Goal: Information Seeking & Learning: Learn about a topic

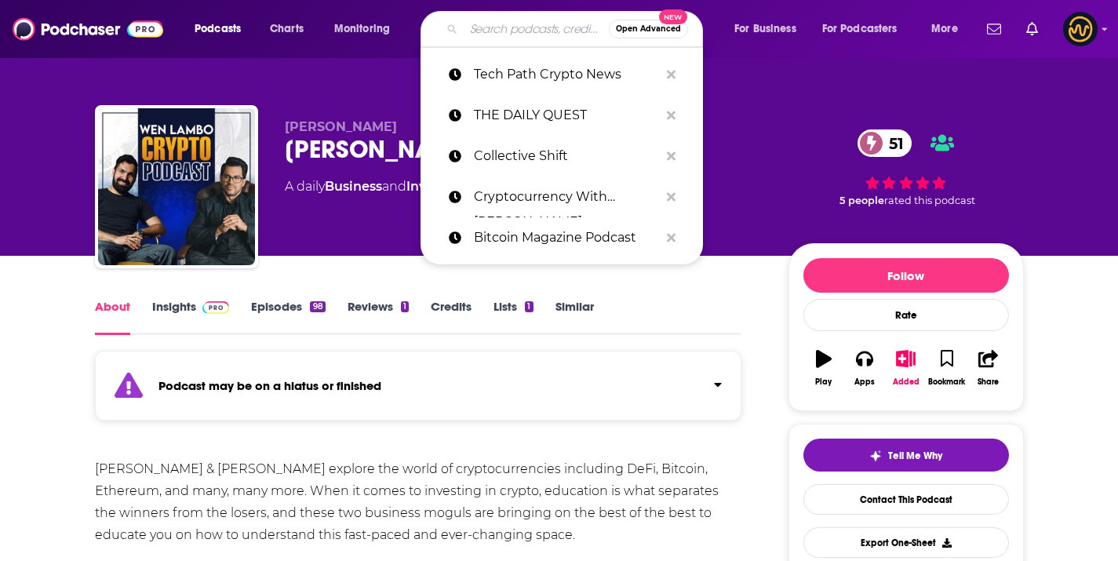
click at [505, 24] on input "Search podcasts, credits, & more..." at bounding box center [536, 28] width 145 height 25
paste input "https://podcasts.apple.com/us/podcast/bell-curve/id1641356619"
type input "https://podcasts.apple.com/us/podcast/bell-curve/id1641356619"
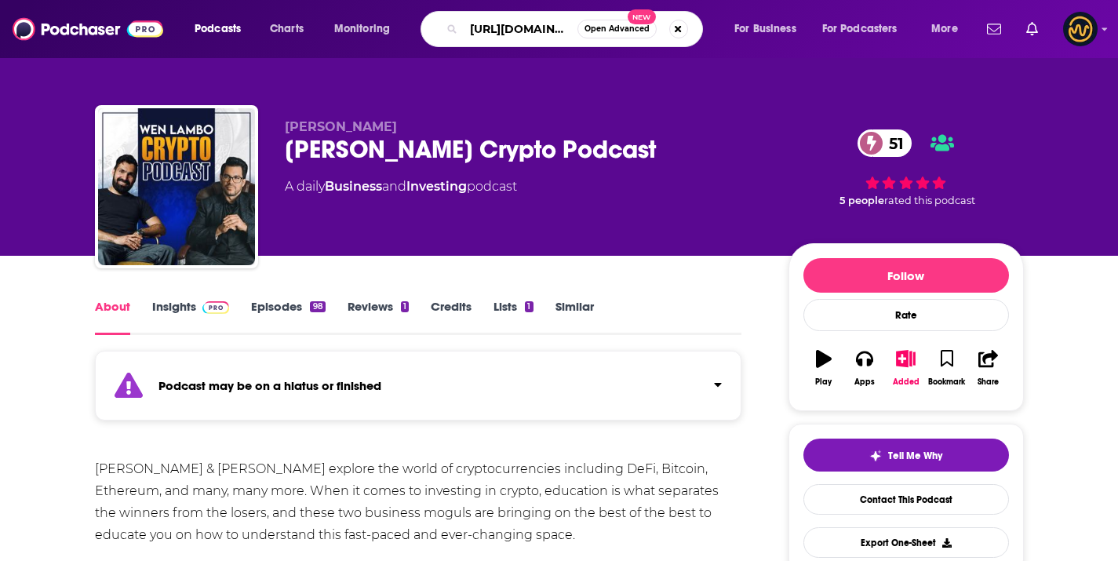
scroll to position [0, 262]
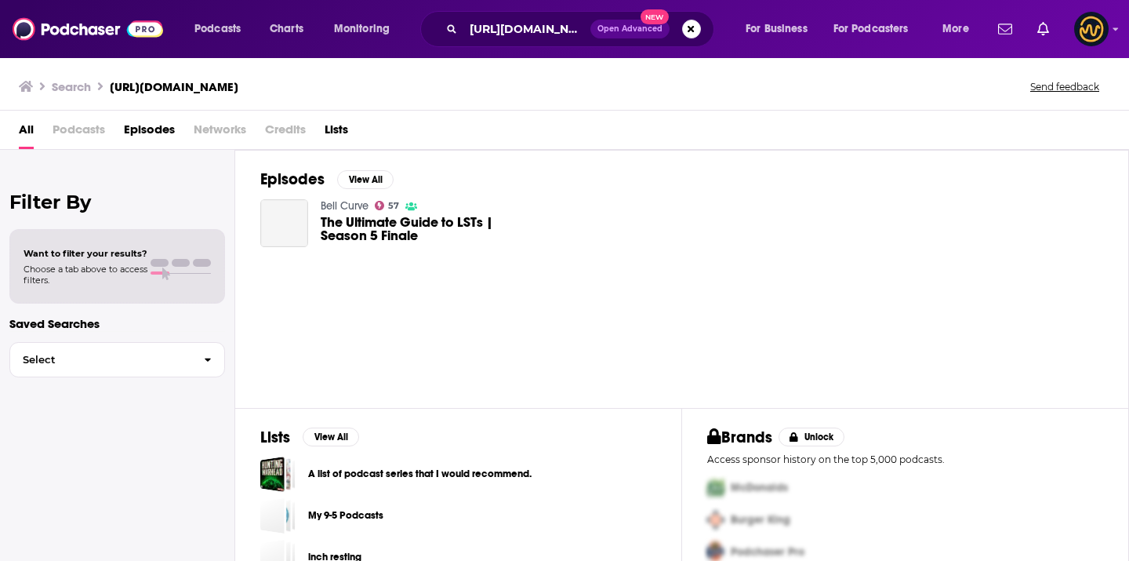
click at [526, 66] on div "Search https://podcasts.apple.com/us/podcast/bell-curve/id1641356619 Send feedb…" at bounding box center [564, 83] width 1129 height 54
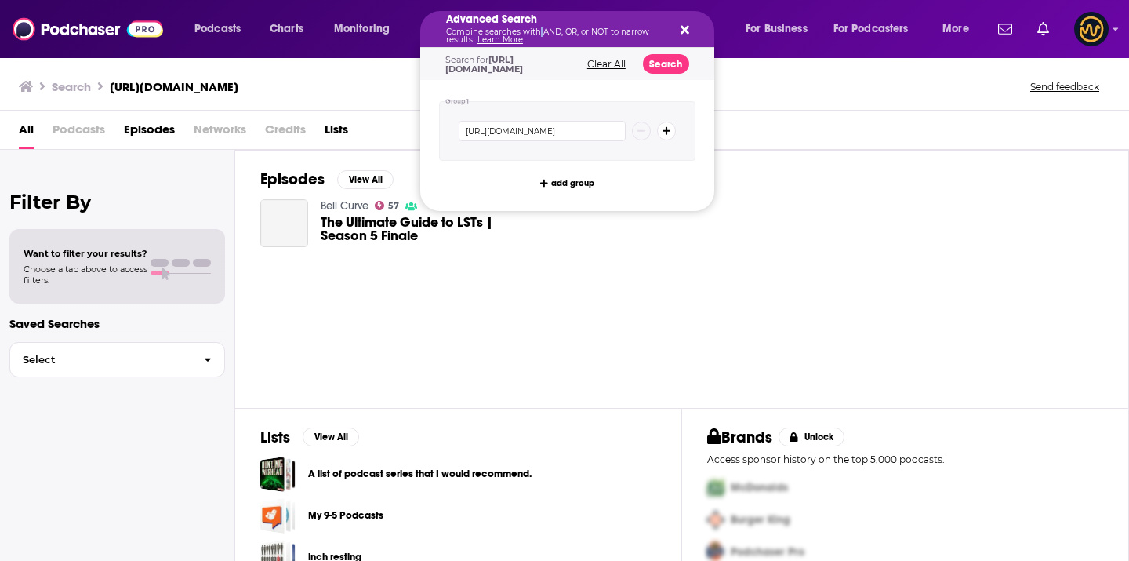
click at [536, 31] on p "Combine searches with AND, OR, or NOT to narrow results. Learn More" at bounding box center [554, 36] width 217 height 16
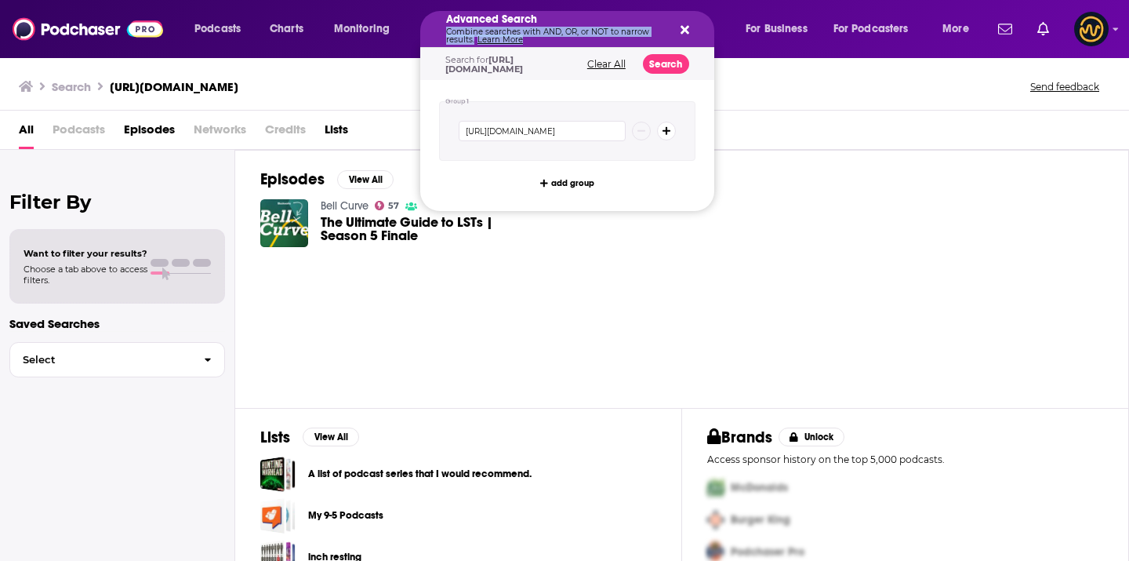
click at [536, 31] on p "Combine searches with AND, OR, or NOT to narrow results. Learn More" at bounding box center [554, 36] width 217 height 16
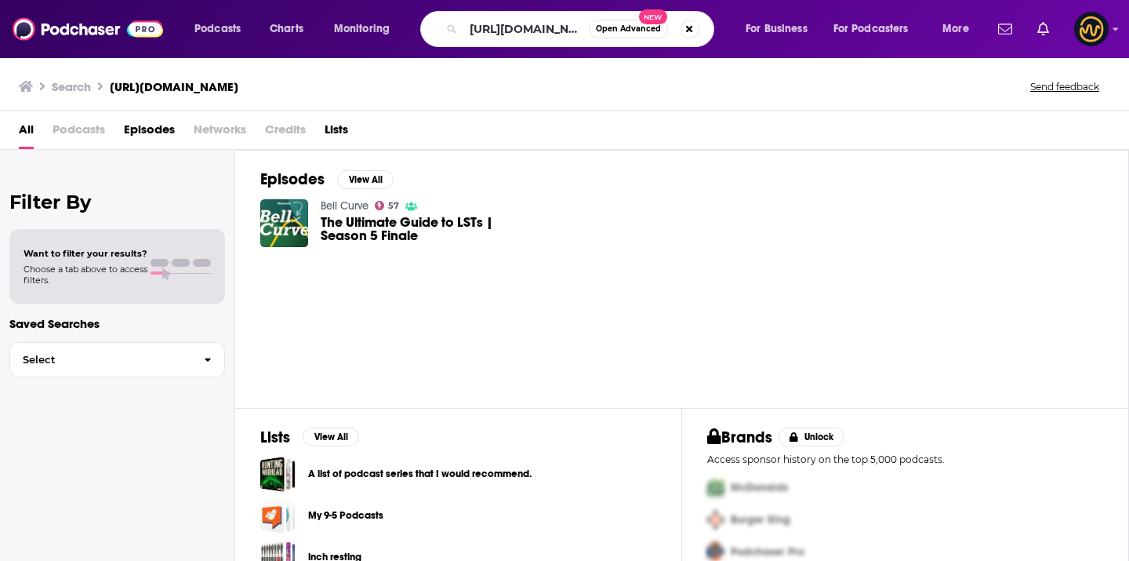
click at [919, 160] on div "Episodes View All Bell Curve 57 The Ultimate Guide to LSTs | Season 5 Finale" at bounding box center [682, 278] width 894 height 257
click at [400, 230] on span "The Ultimate Guide to LSTs | Season 5 Finale" at bounding box center [425, 229] width 209 height 27
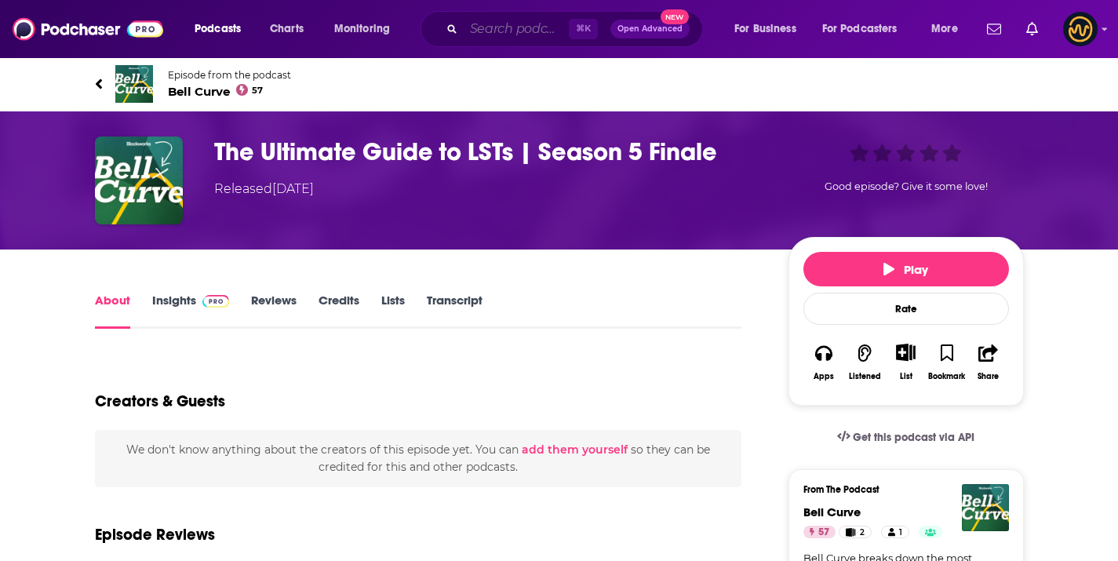
click at [507, 25] on input "Search podcasts, credits, & more..." at bounding box center [516, 28] width 105 height 25
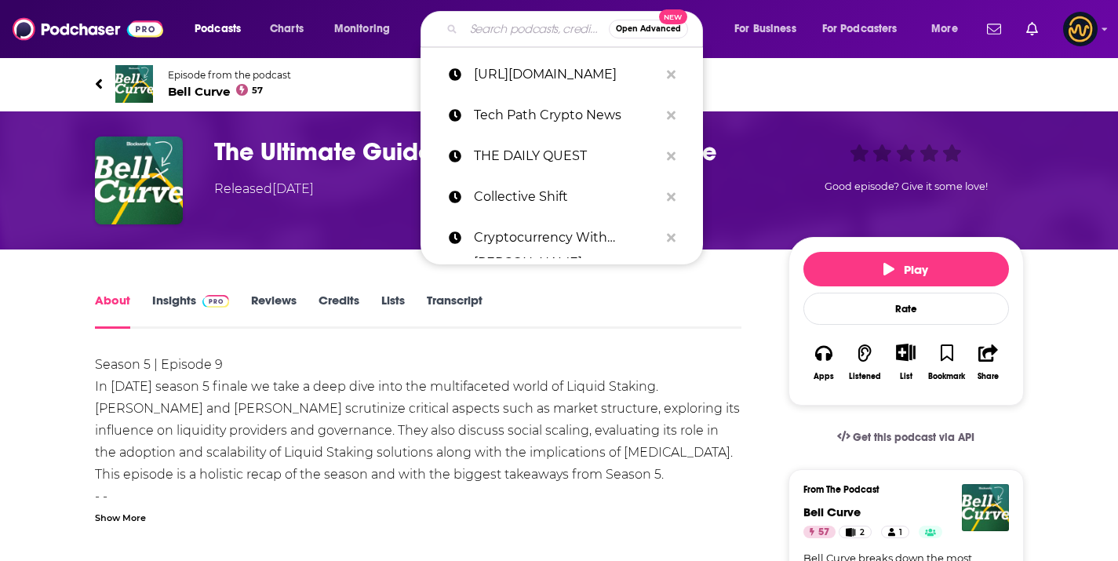
paste input "Bell Curve"
type input "Bell Curve"
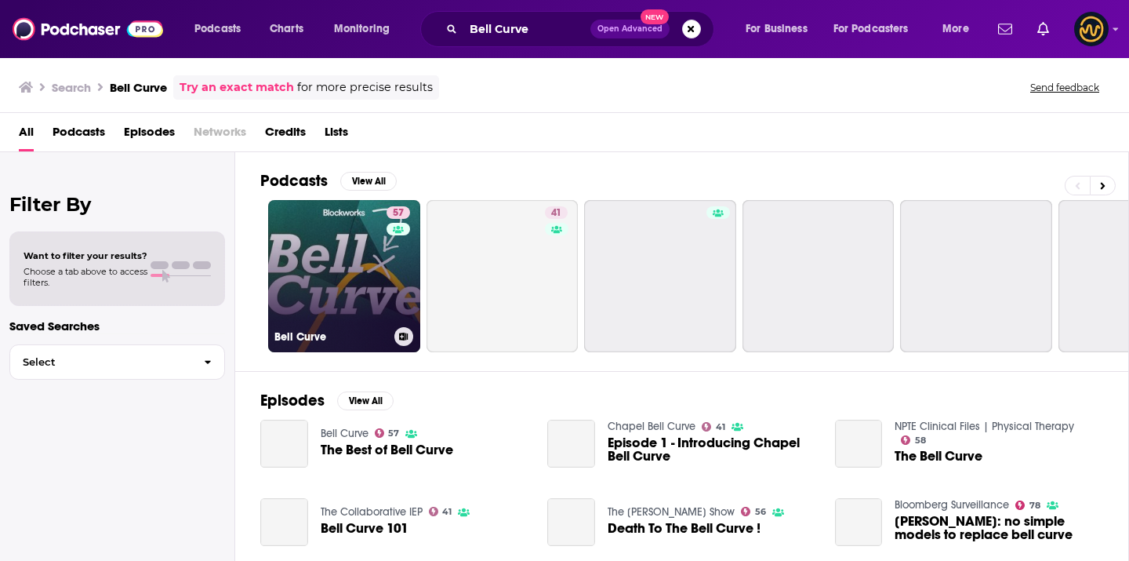
click at [334, 293] on link "57 Bell Curve" at bounding box center [344, 276] width 152 height 152
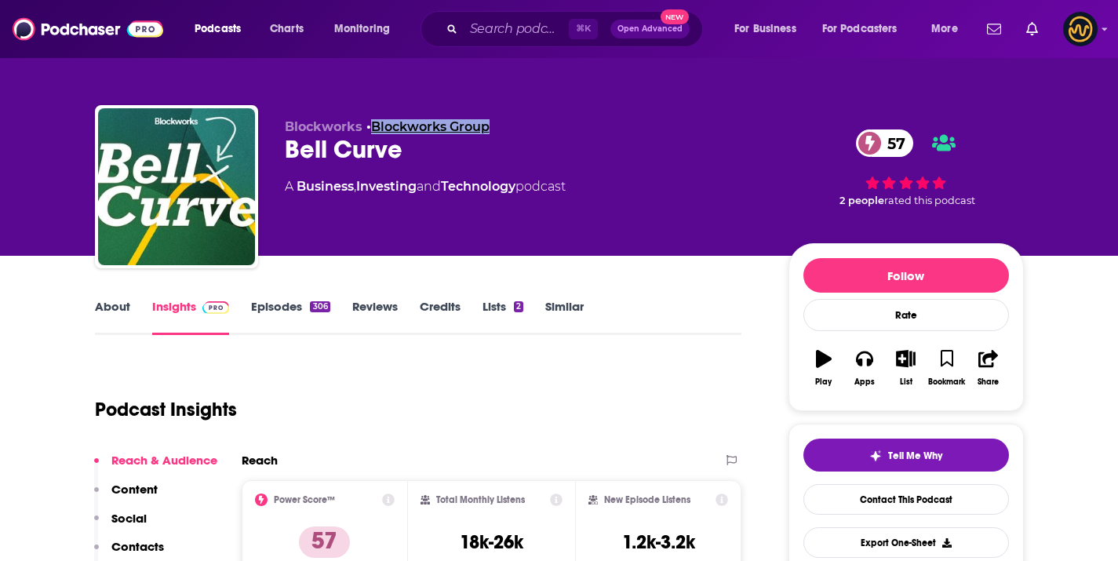
copy link "Blockworks Group"
drag, startPoint x: 549, startPoint y: 125, endPoint x: 376, endPoint y: 133, distance: 172.7
click at [376, 133] on p "Blockworks • Blockworks Group" at bounding box center [524, 126] width 478 height 15
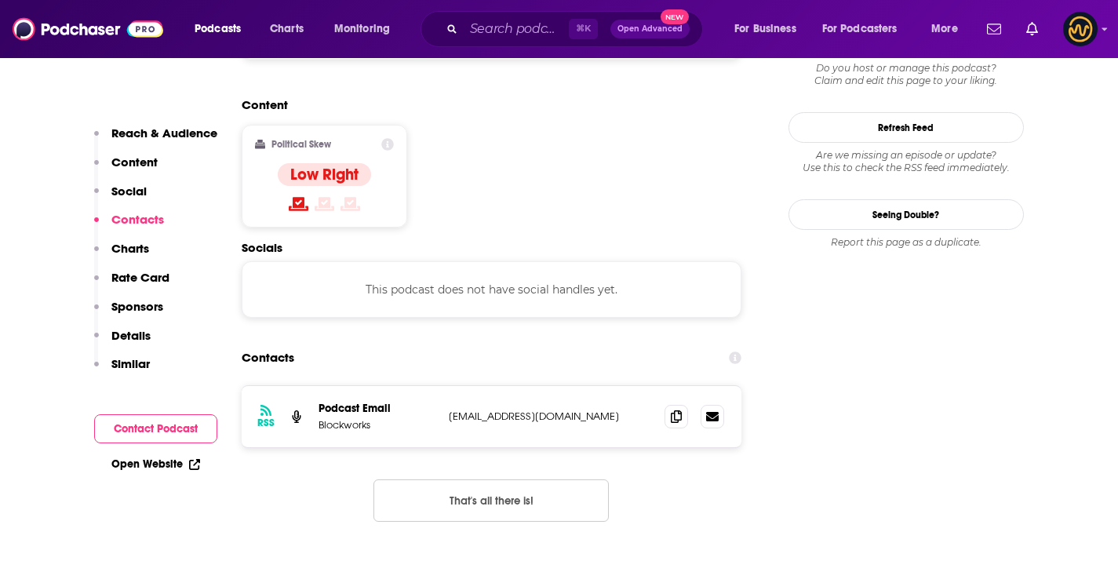
scroll to position [1267, 0]
click at [668, 402] on span at bounding box center [676, 414] width 24 height 24
click at [448, 38] on div "⌘ K Open Advanced New" at bounding box center [561, 29] width 282 height 36
click at [478, 31] on input "Search podcasts, credits, & more..." at bounding box center [516, 28] width 105 height 25
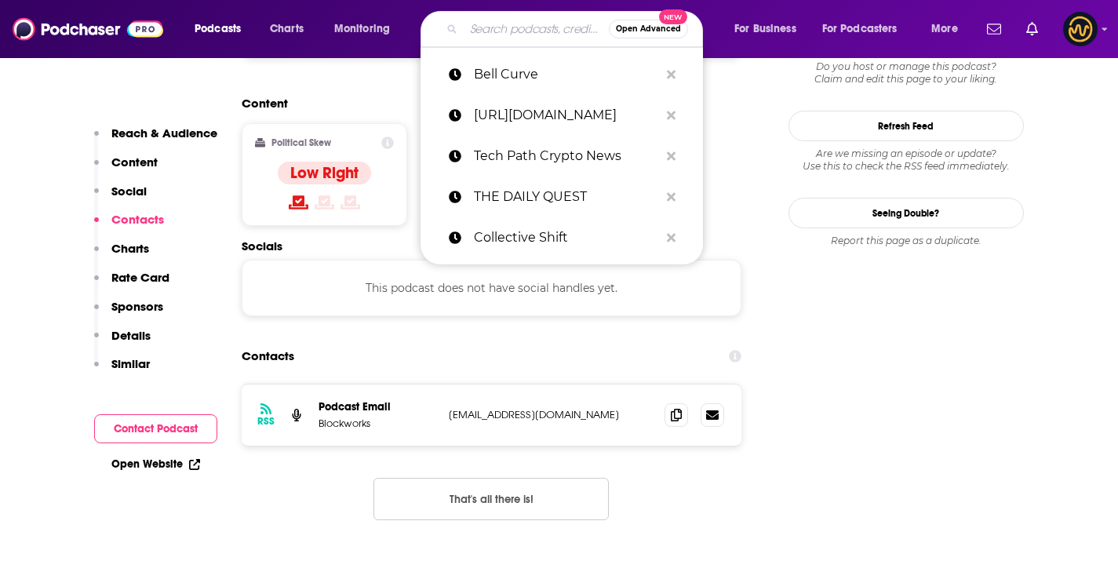
paste input "Women in Crypto"
type input "Women in Crypto"
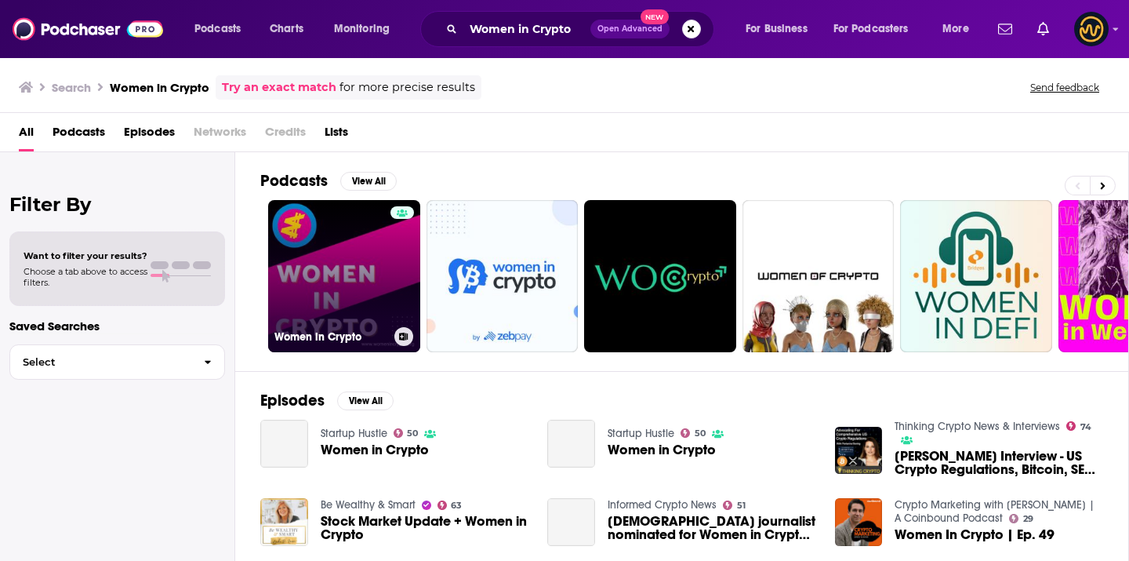
click at [359, 279] on link "Women in Crypto" at bounding box center [344, 276] width 152 height 152
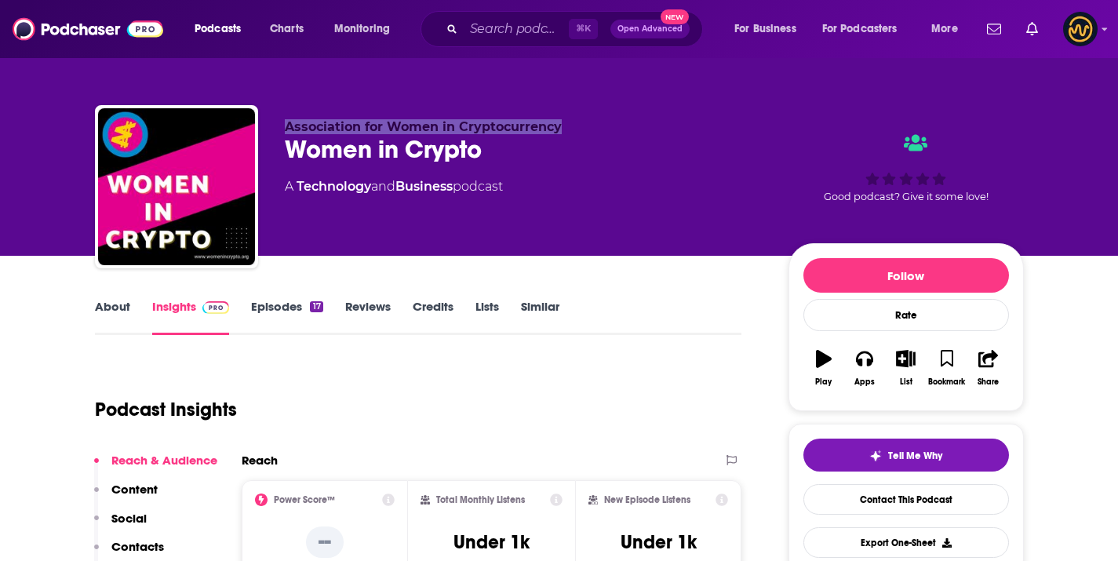
drag, startPoint x: 294, startPoint y: 127, endPoint x: 607, endPoint y: 131, distance: 313.0
click at [607, 131] on div "Association for Women in Cryptocurrency Women in Crypto A Technology and Busine…" at bounding box center [559, 189] width 929 height 169
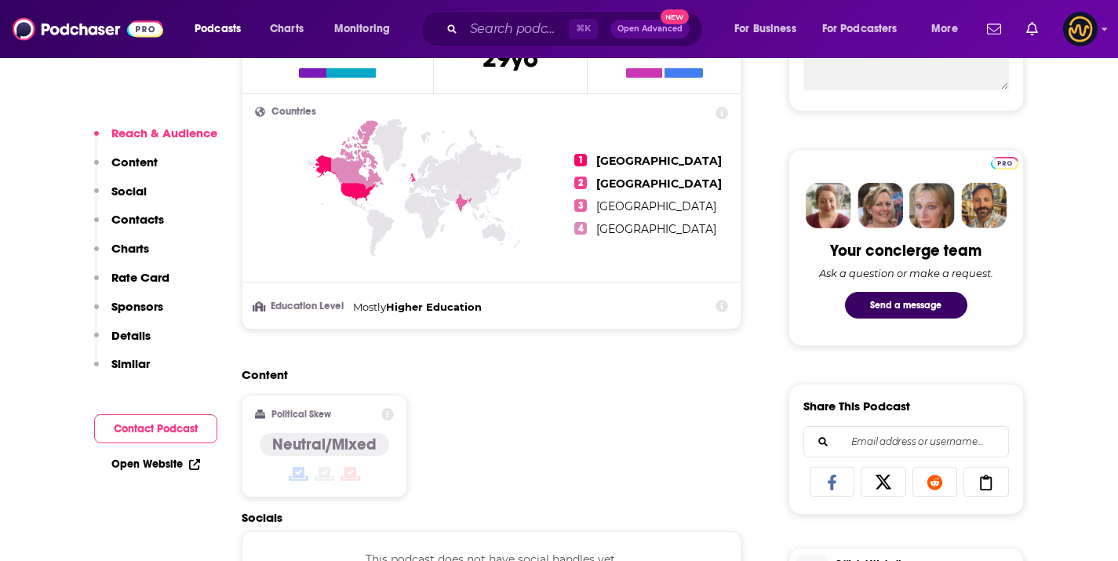
scroll to position [982, 0]
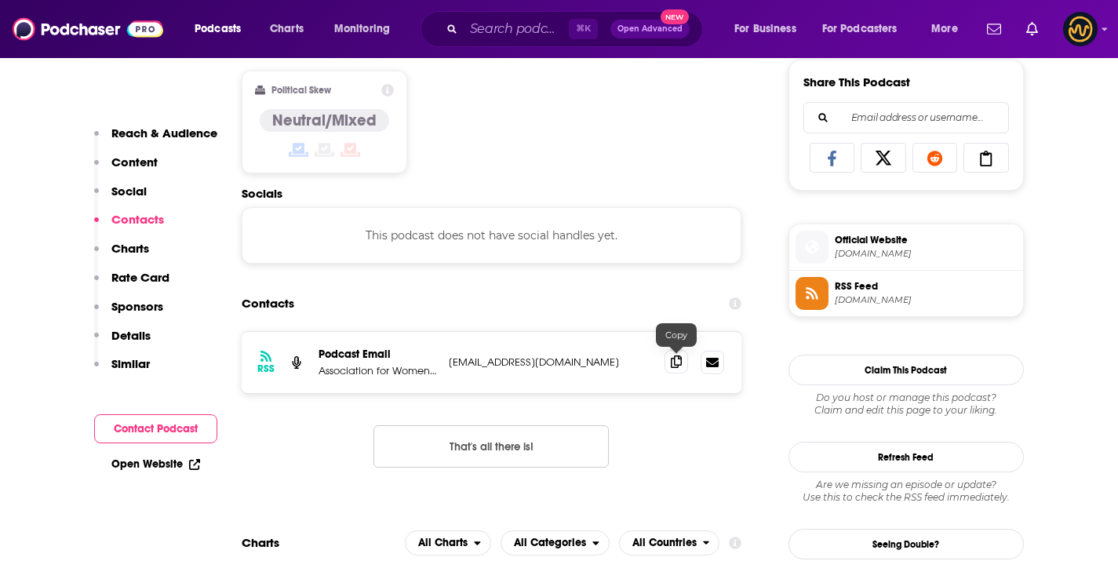
click at [671, 367] on icon at bounding box center [676, 361] width 11 height 13
click at [486, 42] on div "⌘ K Open Advanced New" at bounding box center [561, 29] width 282 height 36
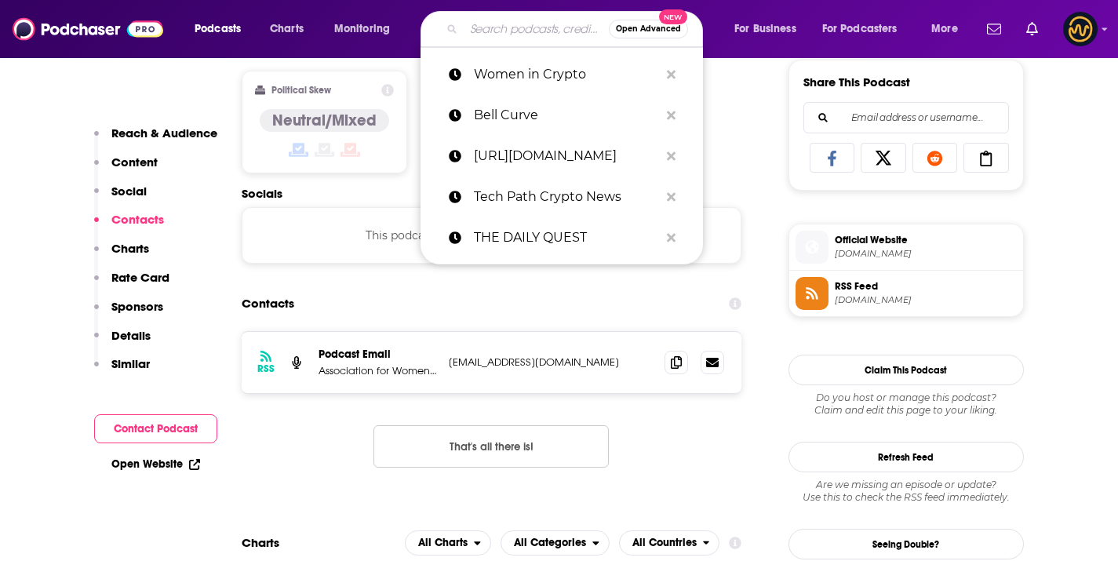
click at [494, 23] on input "Search podcasts, credits, & more..." at bounding box center [536, 28] width 145 height 25
paste input "The Bitcoin Matrix"
type input "The Bitcoin Matrix"
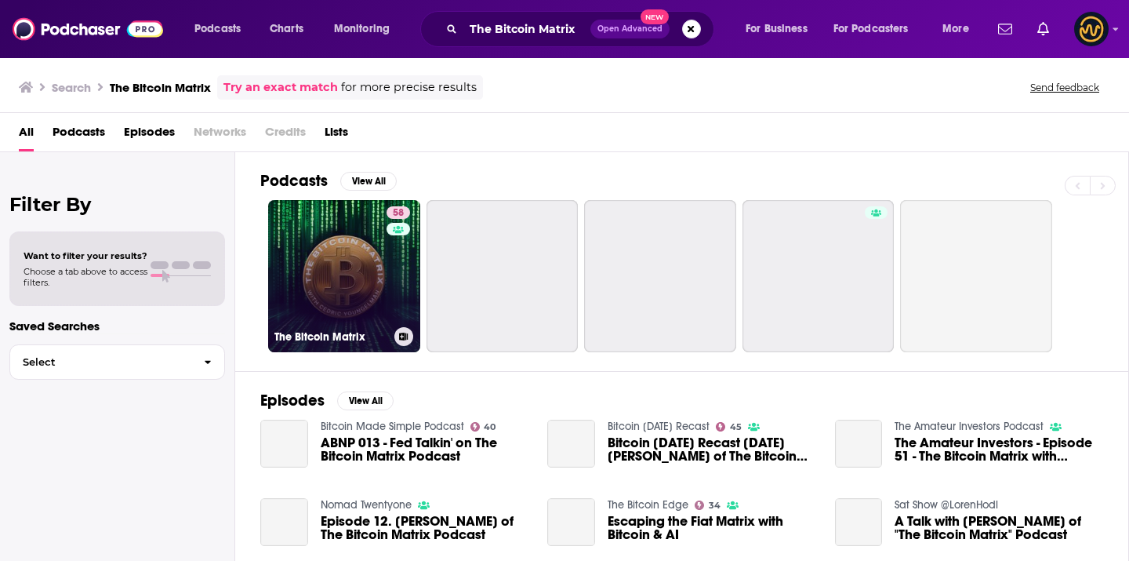
click at [365, 273] on link "58 The Bitcoin Matrix" at bounding box center [344, 276] width 152 height 152
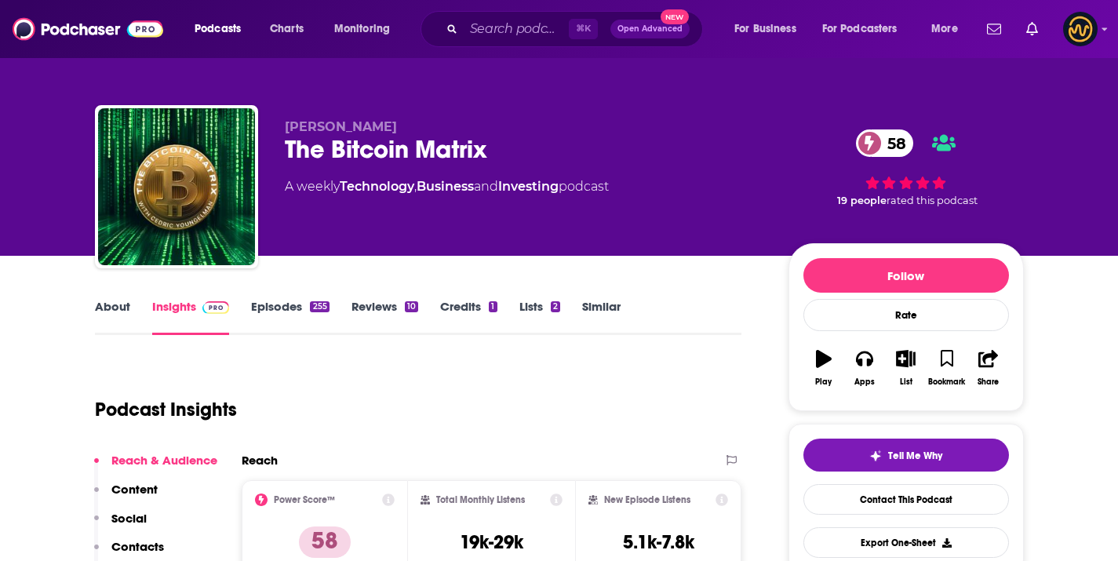
copy span "Cedric Youngelman"
drag, startPoint x: 285, startPoint y: 126, endPoint x: 452, endPoint y: 6, distance: 205.7
click at [430, 128] on p "Cedric Youngelman" at bounding box center [524, 126] width 478 height 15
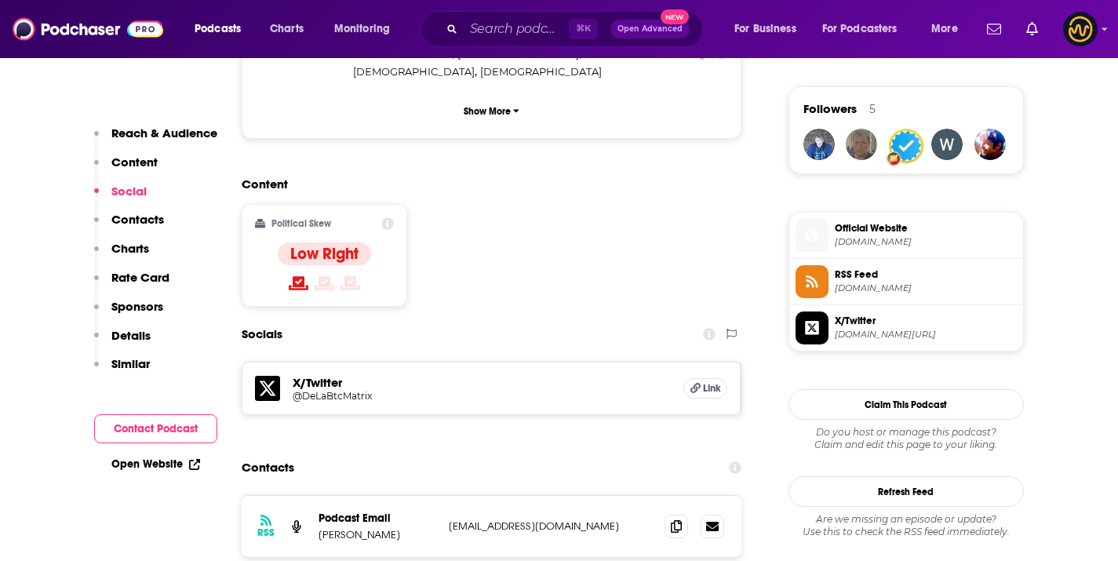
scroll to position [1249, 0]
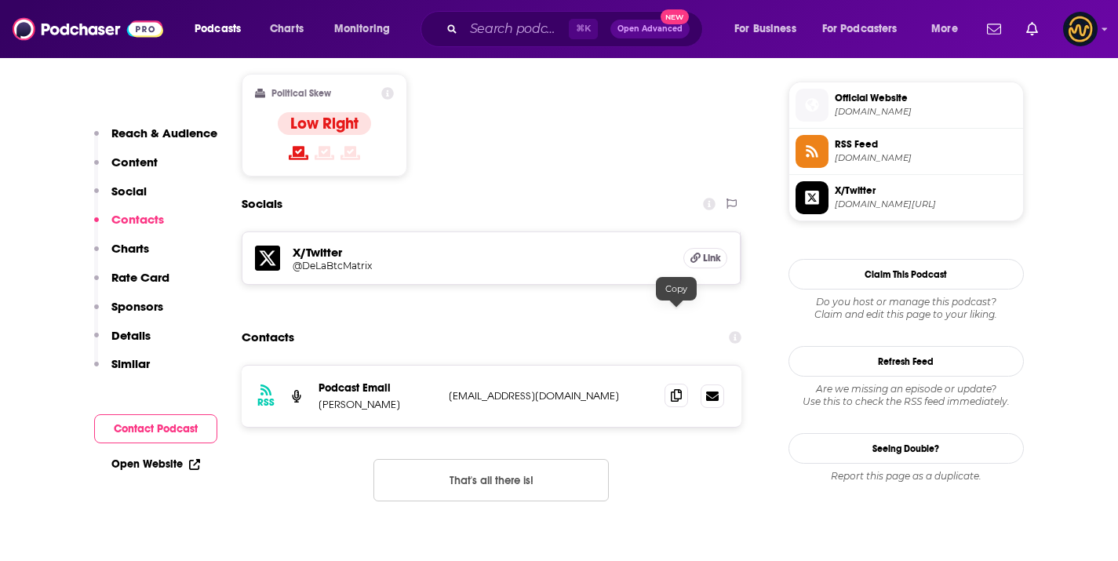
click at [671, 389] on icon at bounding box center [676, 395] width 11 height 13
click at [673, 389] on icon at bounding box center [676, 395] width 11 height 13
click at [511, 32] on input "Search podcasts, credits, & more..." at bounding box center [516, 28] width 105 height 25
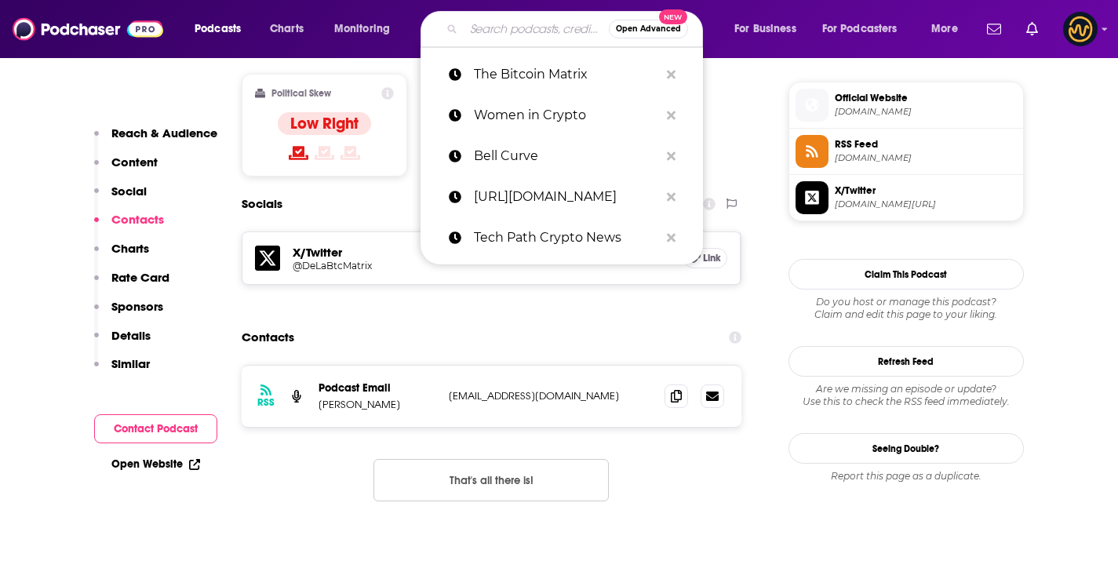
paste input "The Wolf Of All Streets"
type input "The Wolf Of All Streets"
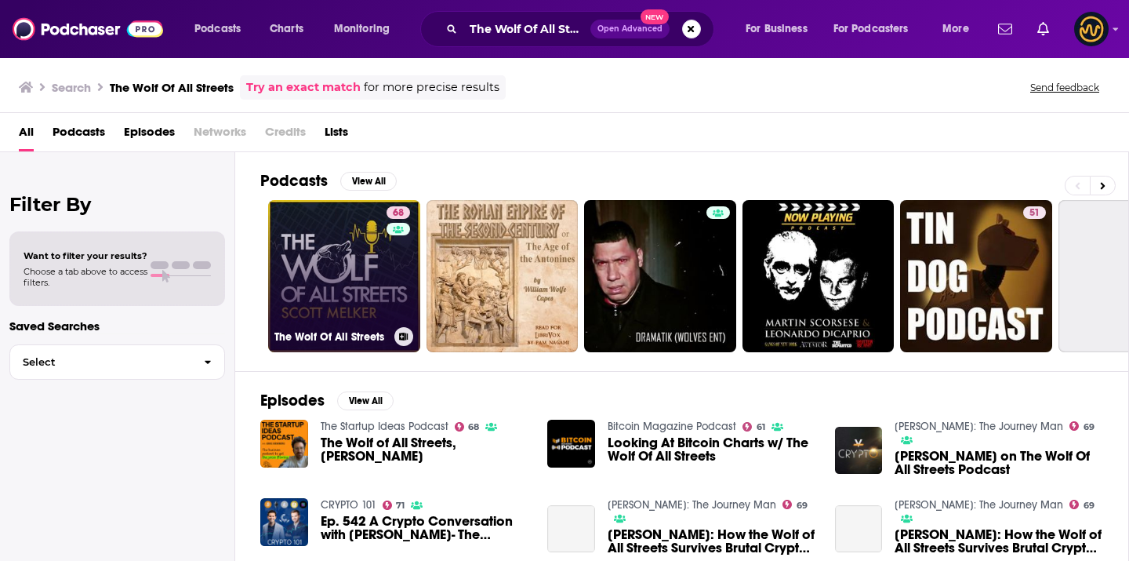
click at [368, 290] on link "68 The Wolf Of All Streets" at bounding box center [344, 276] width 152 height 152
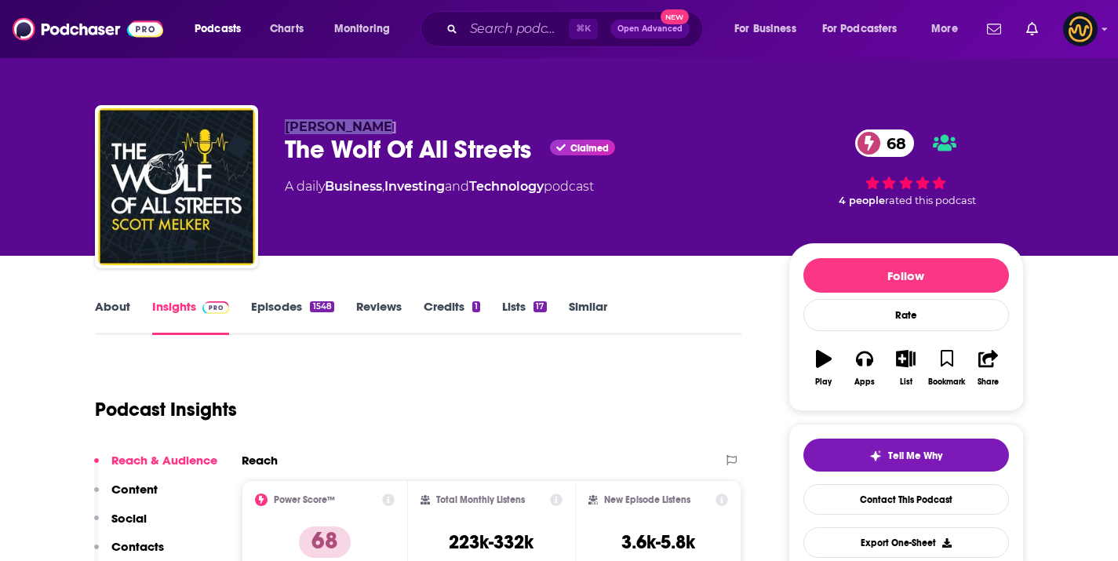
drag, startPoint x: 287, startPoint y: 128, endPoint x: 430, endPoint y: 128, distance: 142.7
click at [430, 128] on p "Scott Melker" at bounding box center [524, 126] width 478 height 15
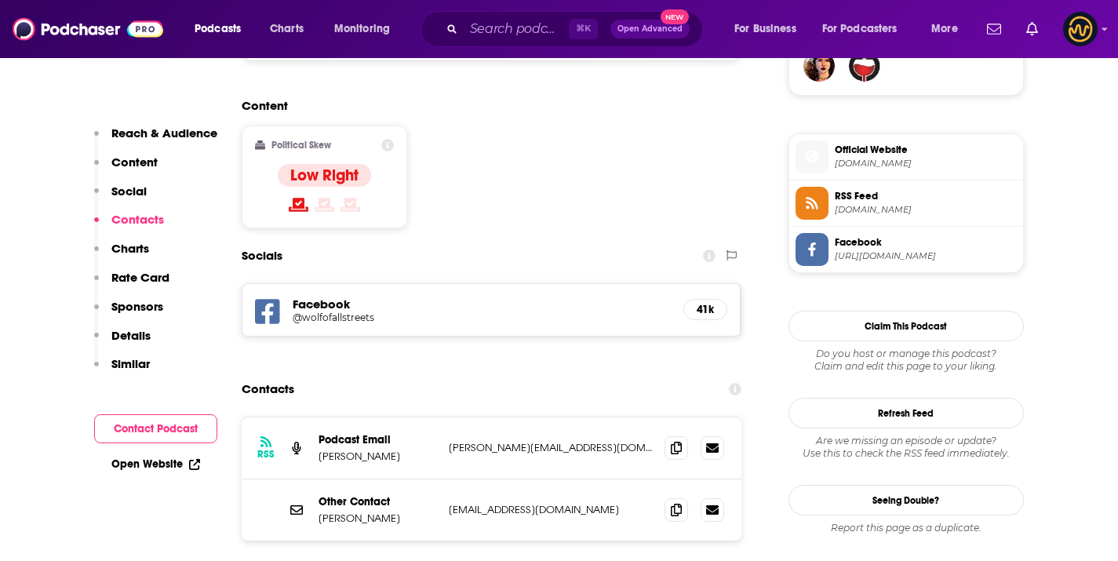
scroll to position [1328, 0]
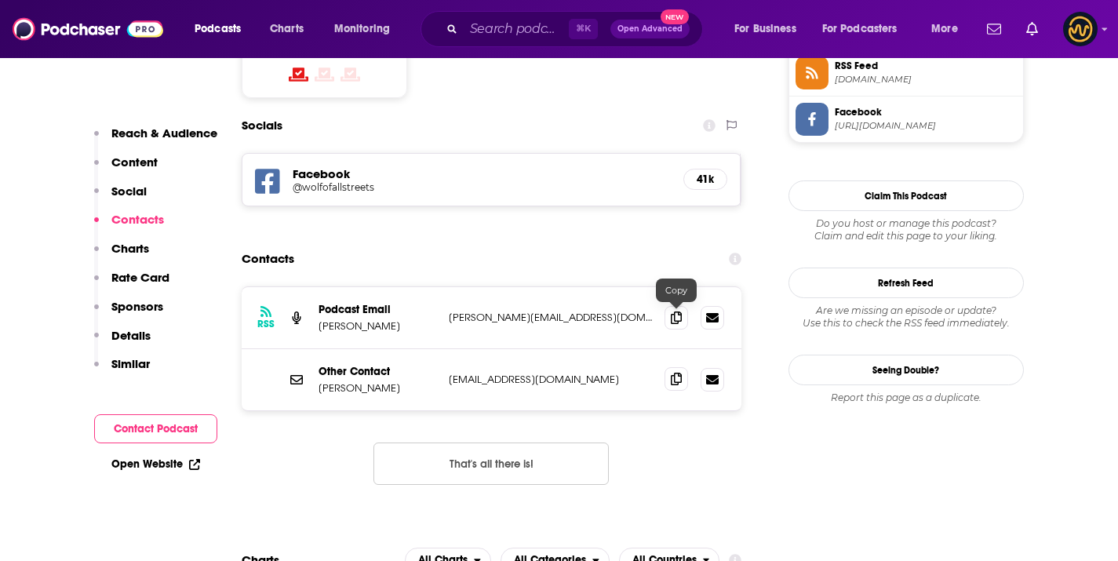
click at [671, 373] on icon at bounding box center [676, 379] width 11 height 13
click at [681, 373] on icon at bounding box center [676, 379] width 11 height 13
click at [476, 19] on input "Search podcasts, credits, & more..." at bounding box center [516, 28] width 105 height 25
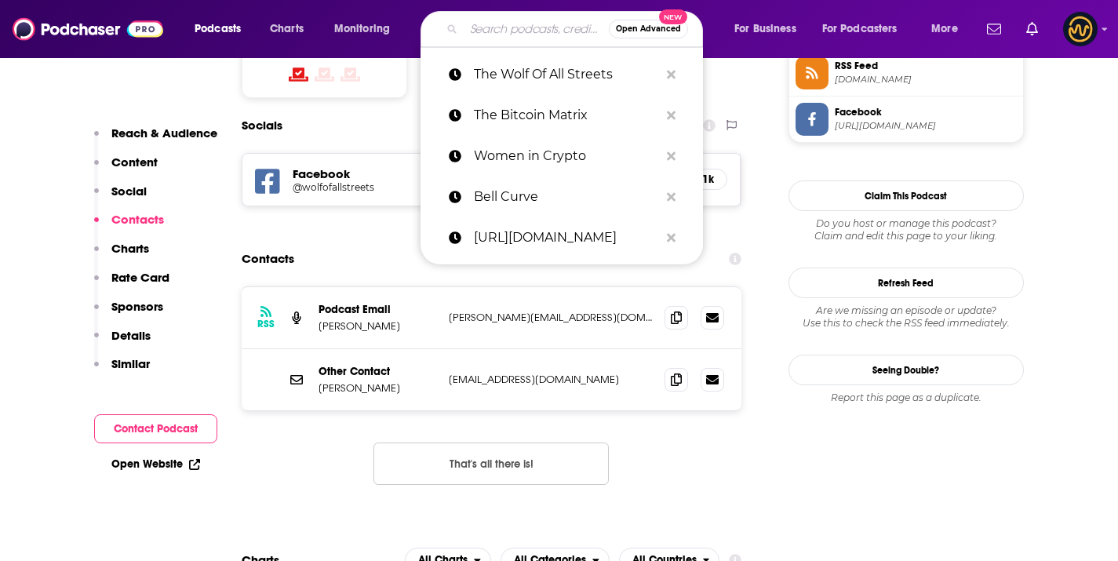
paste input "Bitcoin for Millennials"
type input "Bitcoin for Millennials"
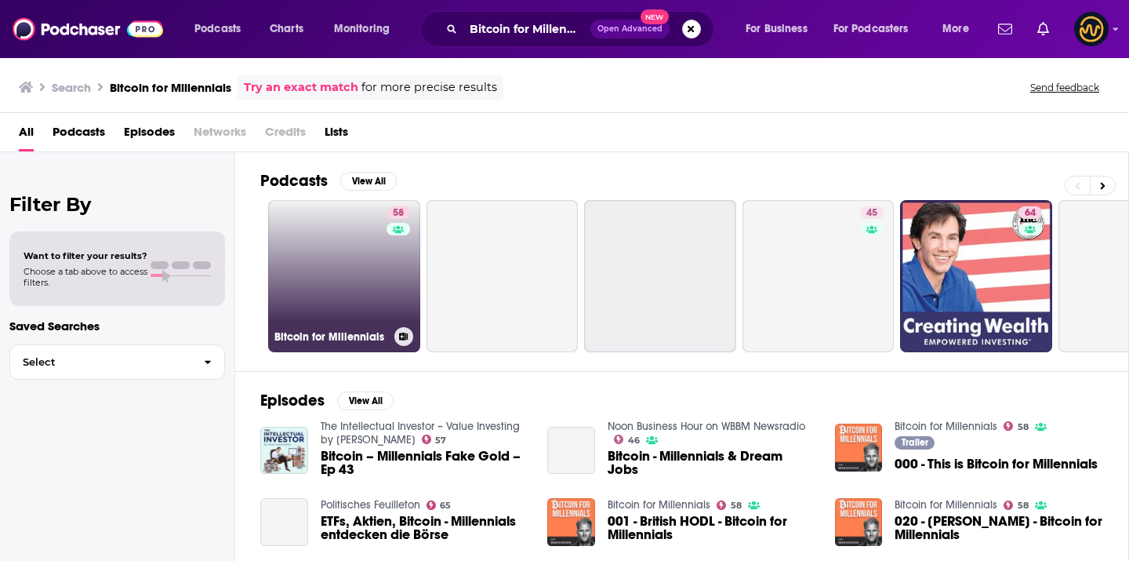
click at [381, 312] on link "58 Bitcoin for Millennials" at bounding box center [344, 276] width 152 height 152
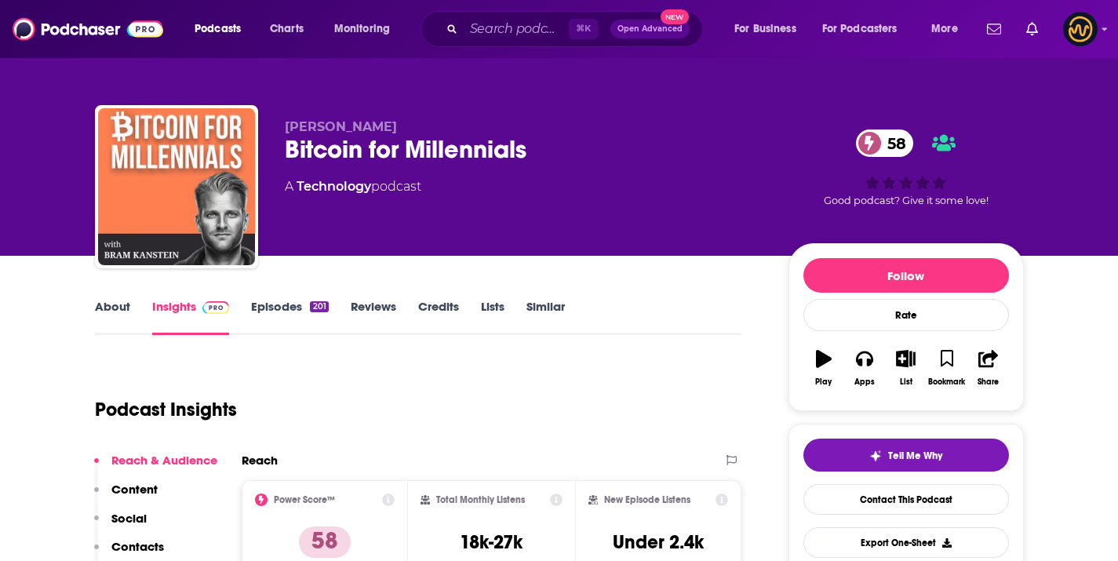
click at [296, 129] on span "Bram Kanstein" at bounding box center [341, 126] width 112 height 15
copy p "Bram Kanstein"
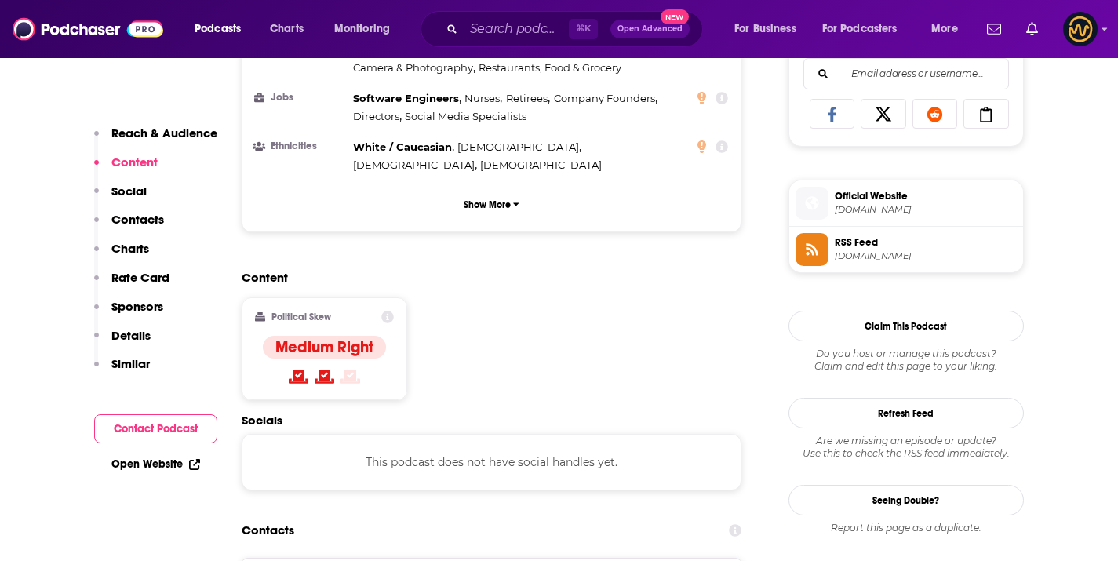
scroll to position [1093, 0]
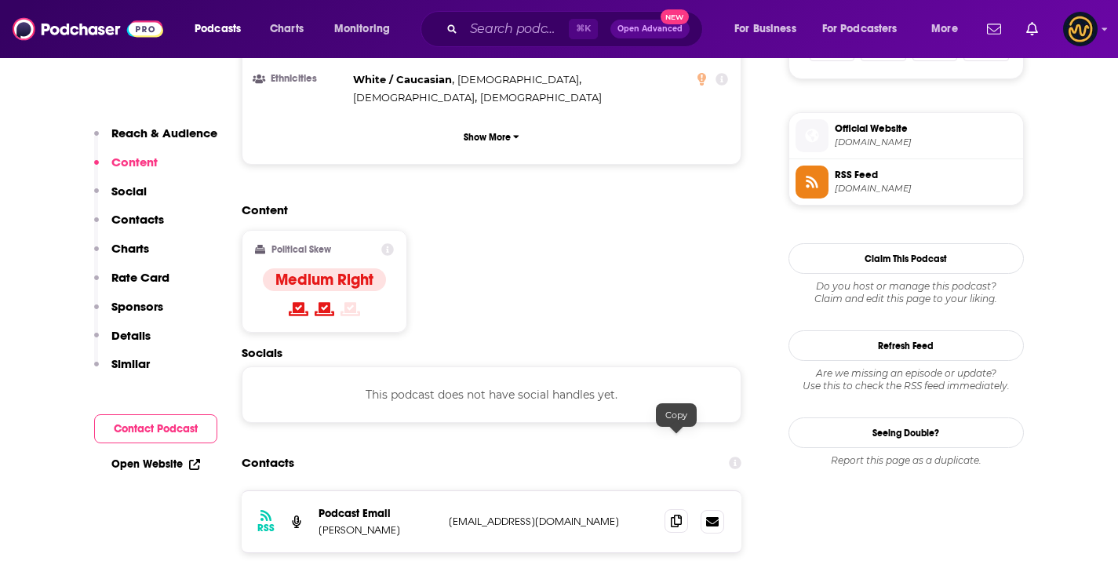
click at [678, 515] on icon at bounding box center [676, 521] width 11 height 13
click at [466, 45] on div "⌘ K Open Advanced New" at bounding box center [561, 29] width 282 height 36
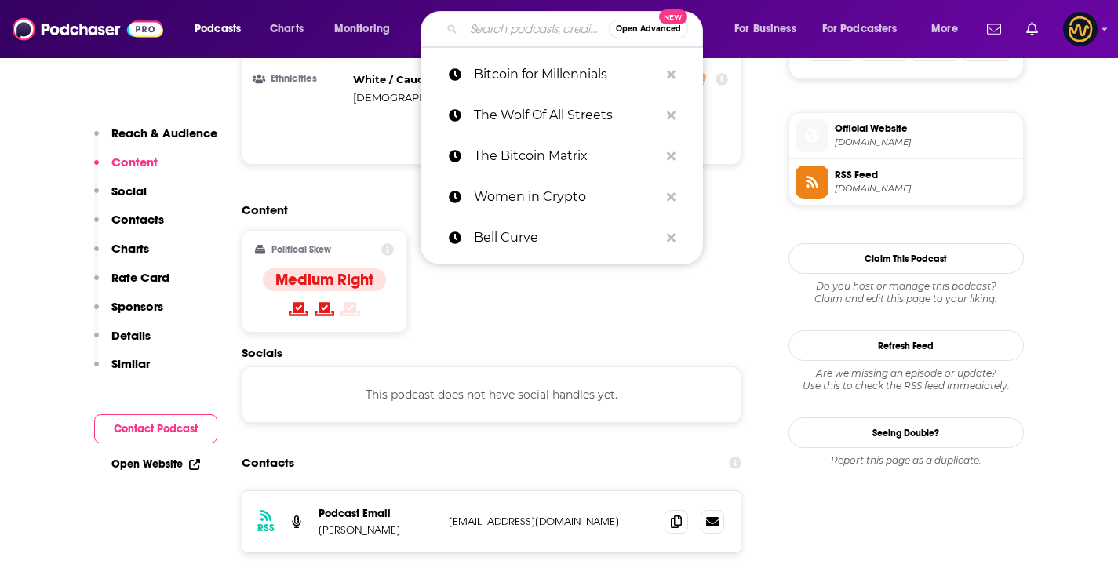
click at [476, 25] on input "Search podcasts, credits, & more..." at bounding box center [536, 28] width 145 height 25
paste input "THE Bitcoin Podcast"
type input "THE Bitcoin Podcast"
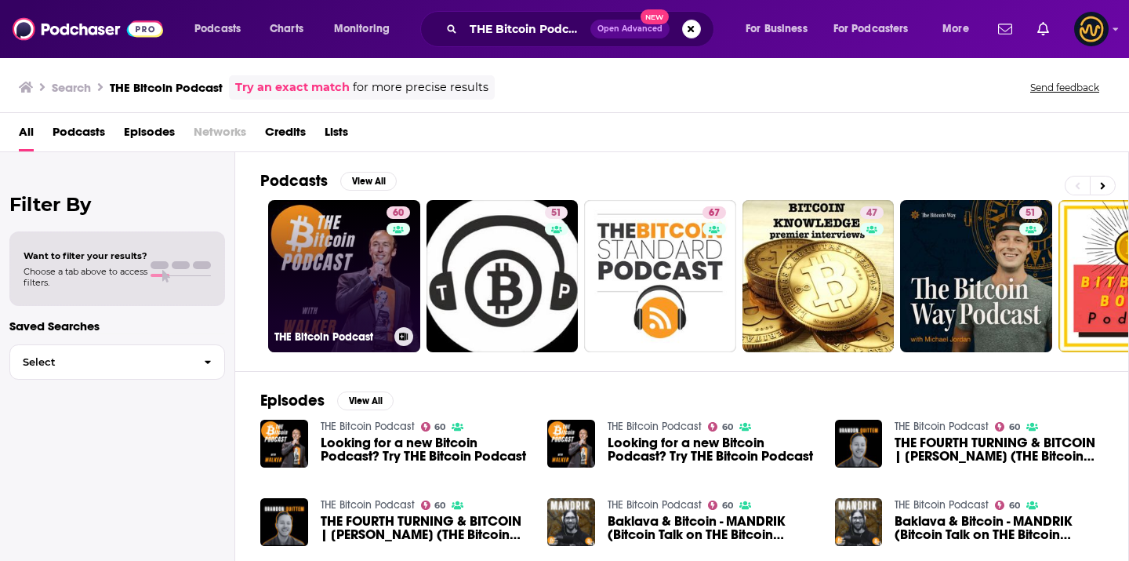
click at [366, 305] on link "60 THE Bitcoin Podcast" at bounding box center [344, 276] width 152 height 152
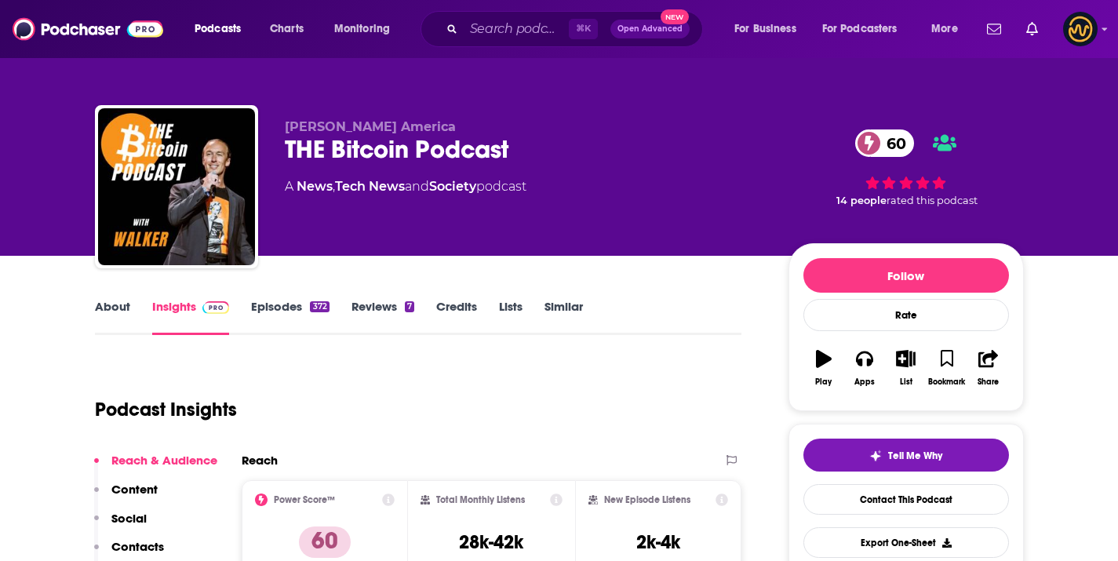
click at [337, 128] on span "Walker America" at bounding box center [370, 126] width 171 height 15
copy p "Walker America"
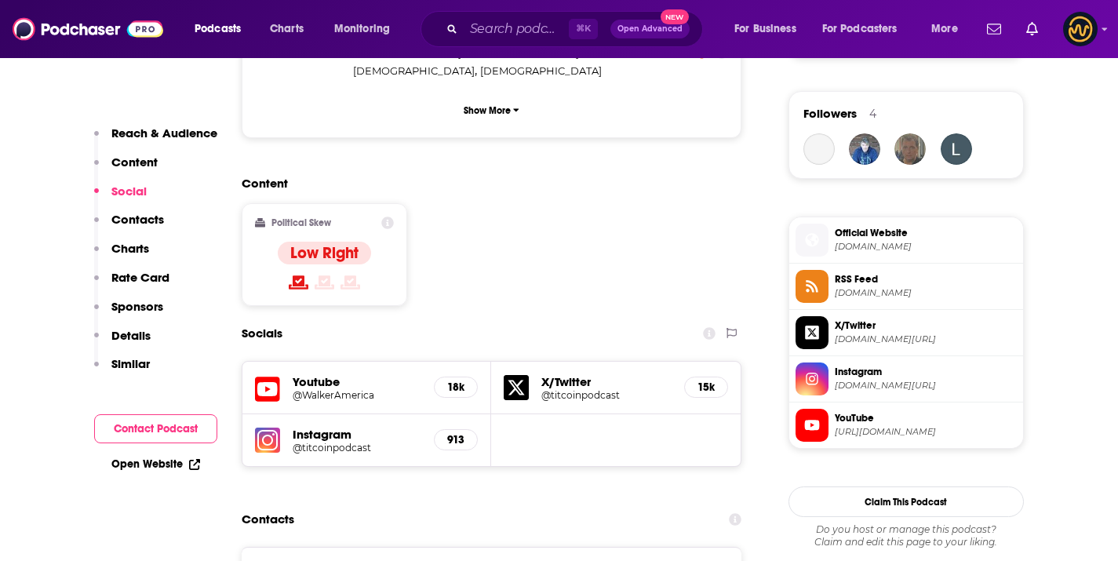
scroll to position [1413, 0]
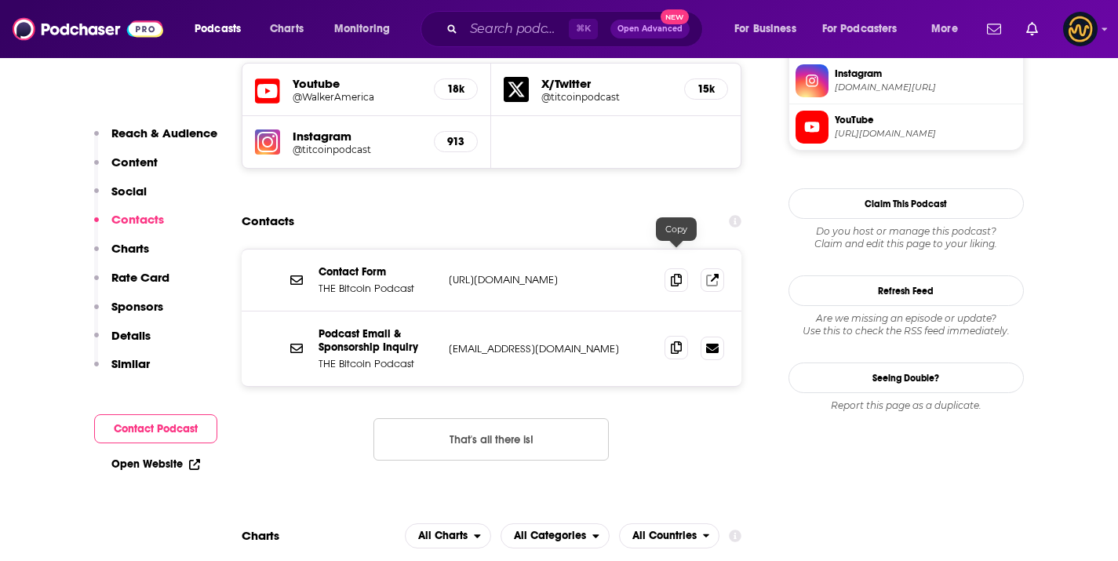
click at [680, 341] on icon at bounding box center [676, 347] width 11 height 13
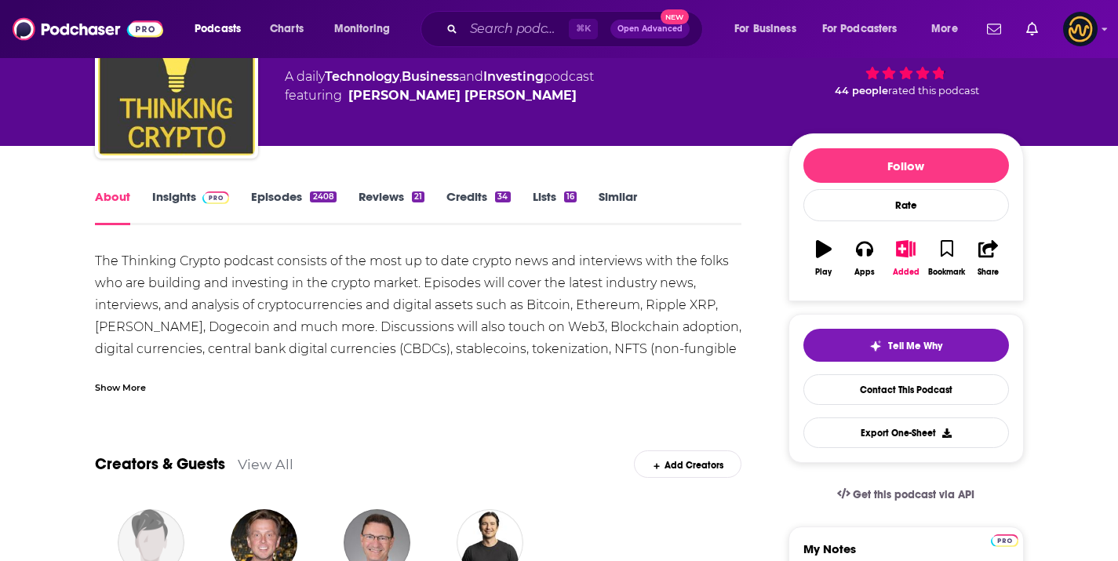
scroll to position [313, 0]
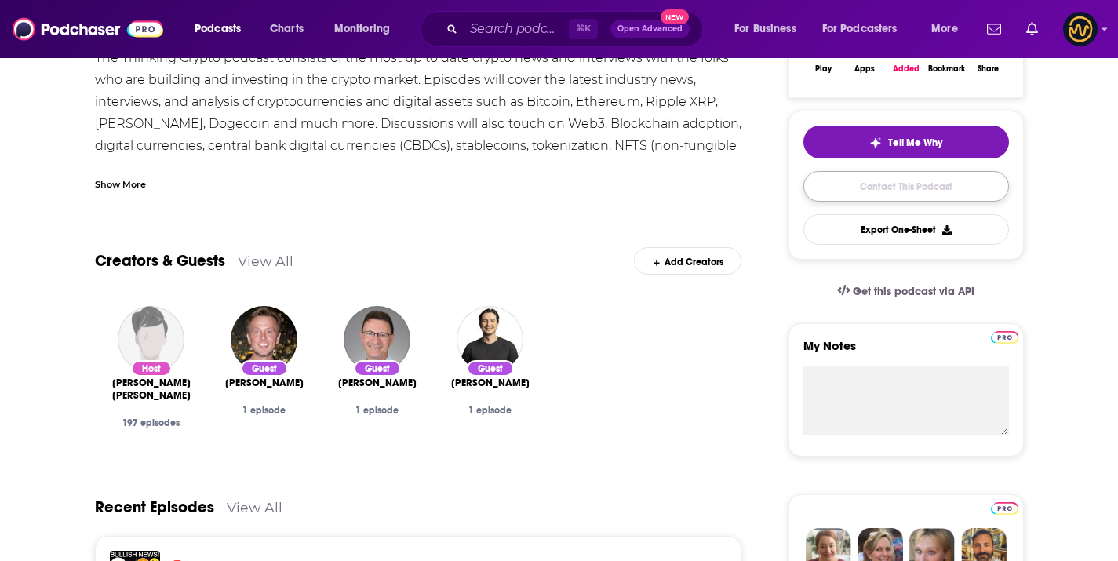
click at [940, 176] on link "Contact This Podcast" at bounding box center [905, 186] width 205 height 31
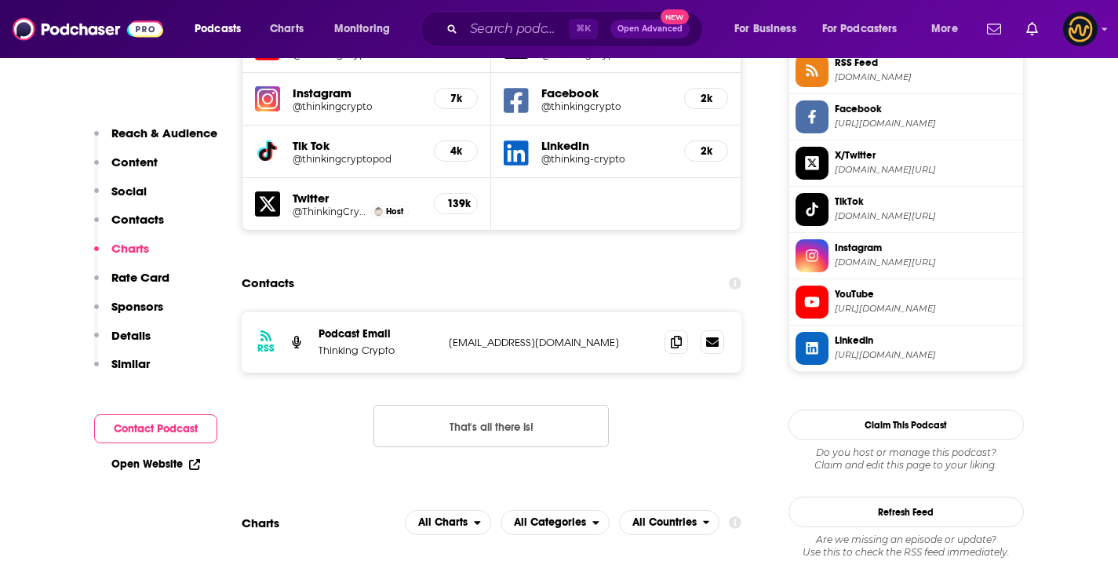
scroll to position [1473, 0]
click at [678, 336] on icon at bounding box center [676, 342] width 11 height 13
click at [538, 42] on div "⌘ K Open Advanced New" at bounding box center [561, 29] width 282 height 36
click at [522, 23] on input "Search podcasts, credits, & more..." at bounding box center [516, 28] width 105 height 25
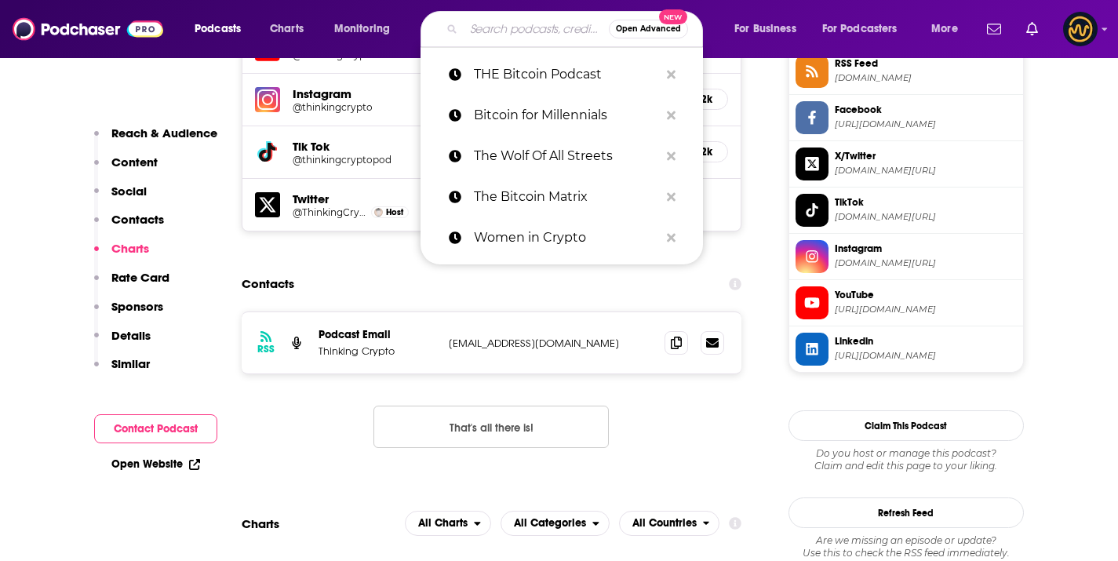
paste input "CoinDesk Podcast Network"
type input "CoinDesk Podcast Network"
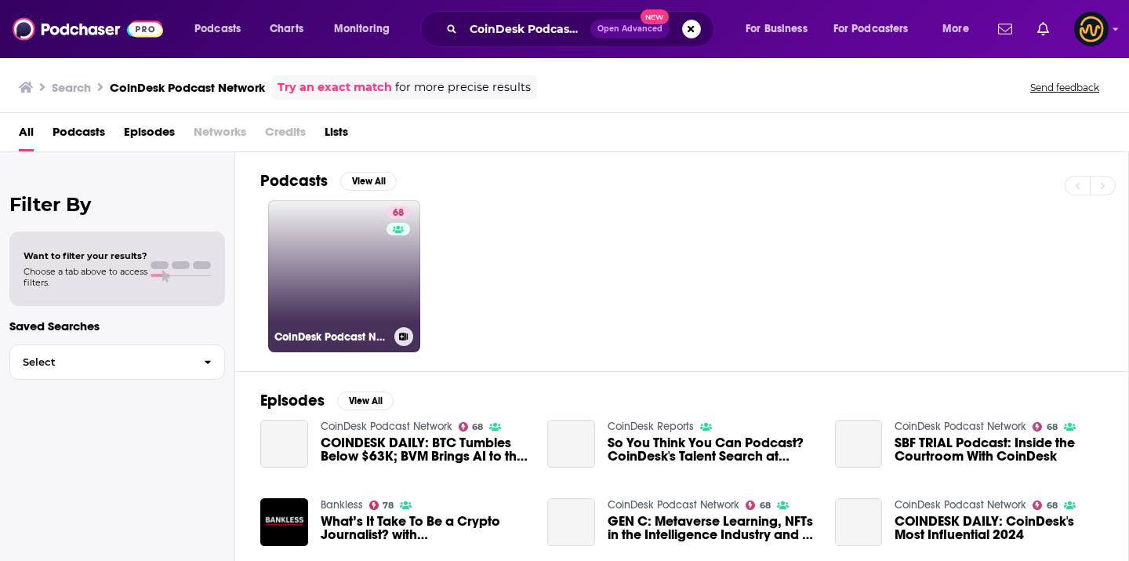
click at [364, 225] on link "68 CoinDesk Podcast Network" at bounding box center [344, 276] width 152 height 152
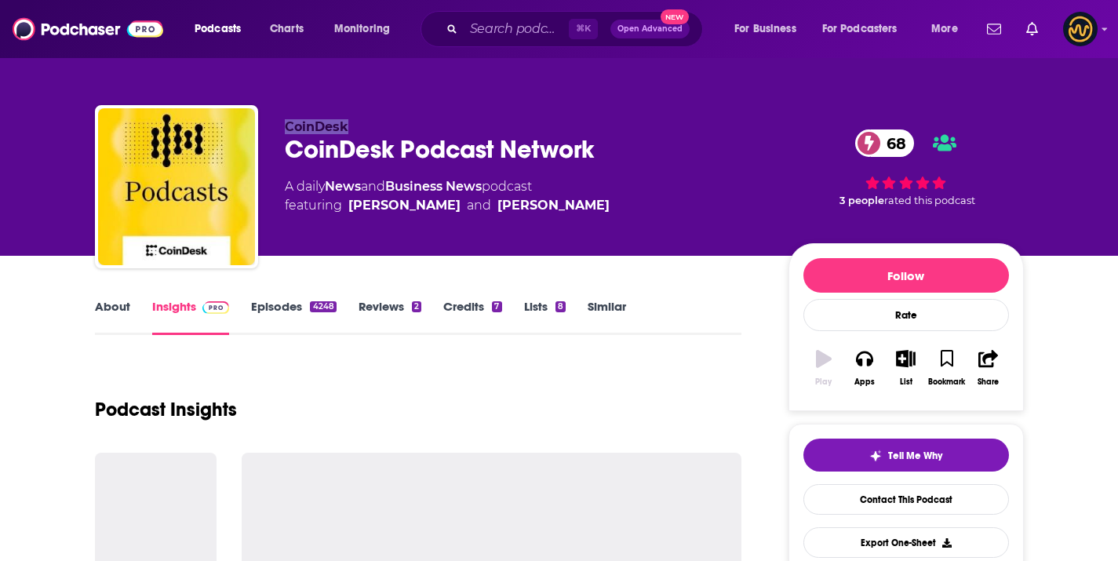
drag, startPoint x: 275, startPoint y: 122, endPoint x: 393, endPoint y: 73, distance: 128.0
click at [386, 133] on div "CoinDesk CoinDesk Podcast Network 68 A daily News and Business News podcast fea…" at bounding box center [559, 189] width 929 height 169
copy span "CoinDesk"
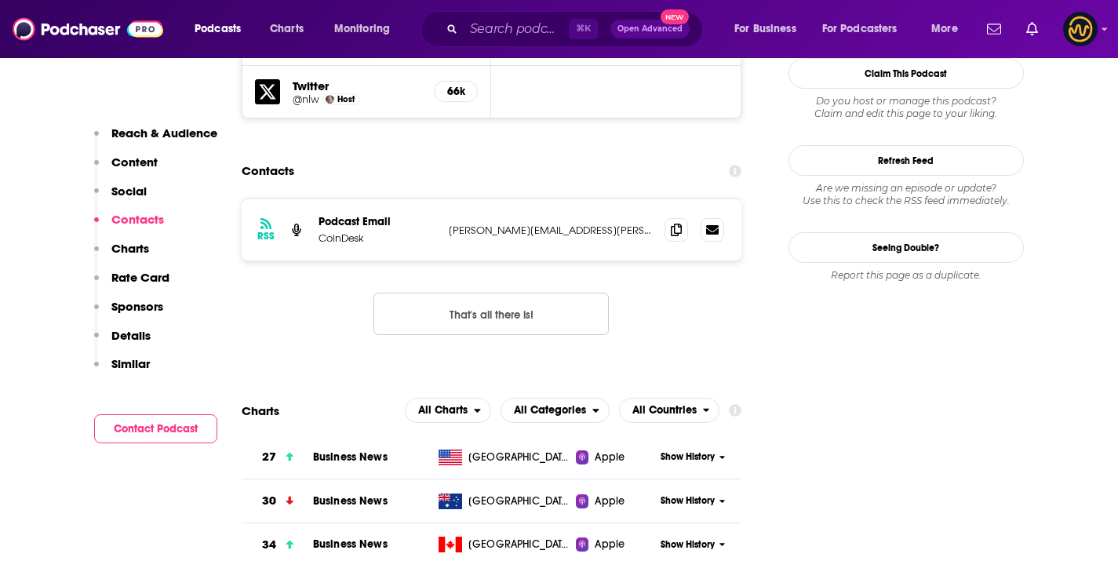
scroll to position [1449, 0]
click at [675, 224] on icon at bounding box center [676, 230] width 11 height 13
click at [496, 45] on div "⌘ K Open Advanced New" at bounding box center [561, 29] width 282 height 36
click at [498, 33] on input "Search podcasts, credits, & more..." at bounding box center [516, 28] width 105 height 25
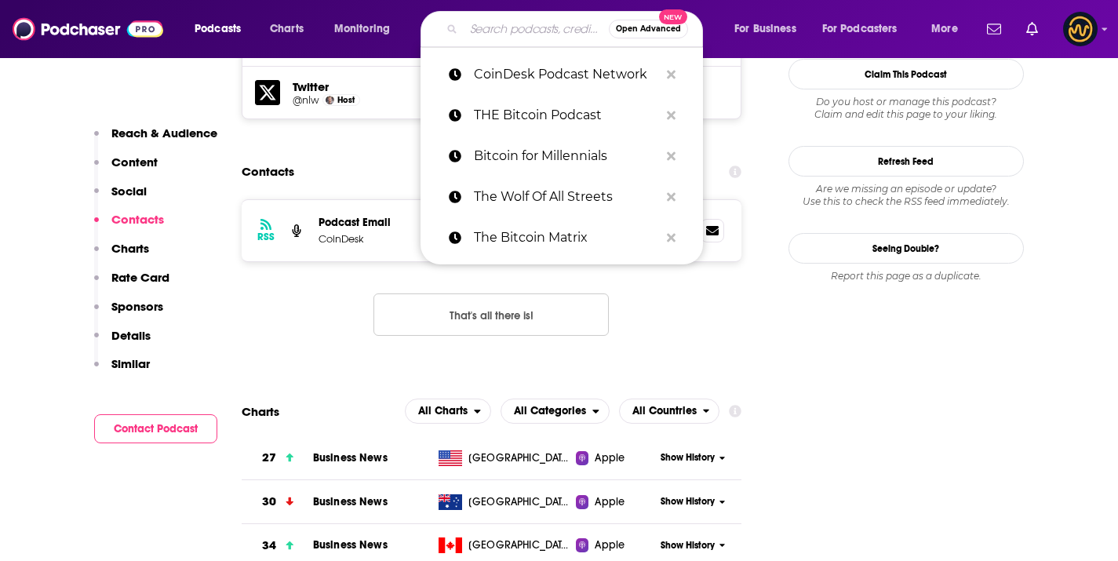
paste input "All About Blockchain"
type input "All About Blockchain"
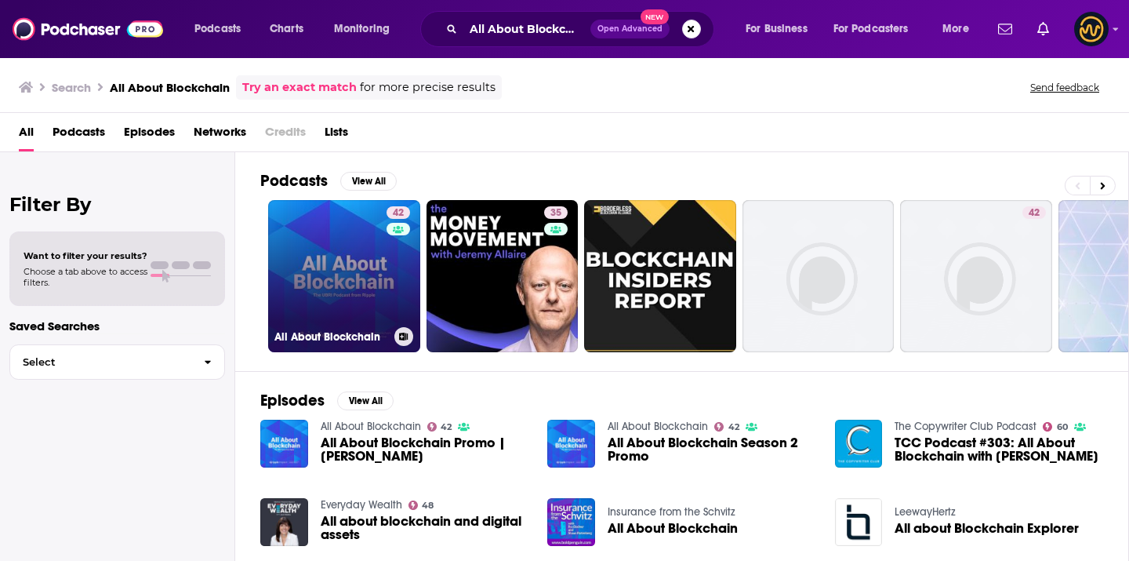
click at [365, 262] on link "42 All About Blockchain" at bounding box center [344, 276] width 152 height 152
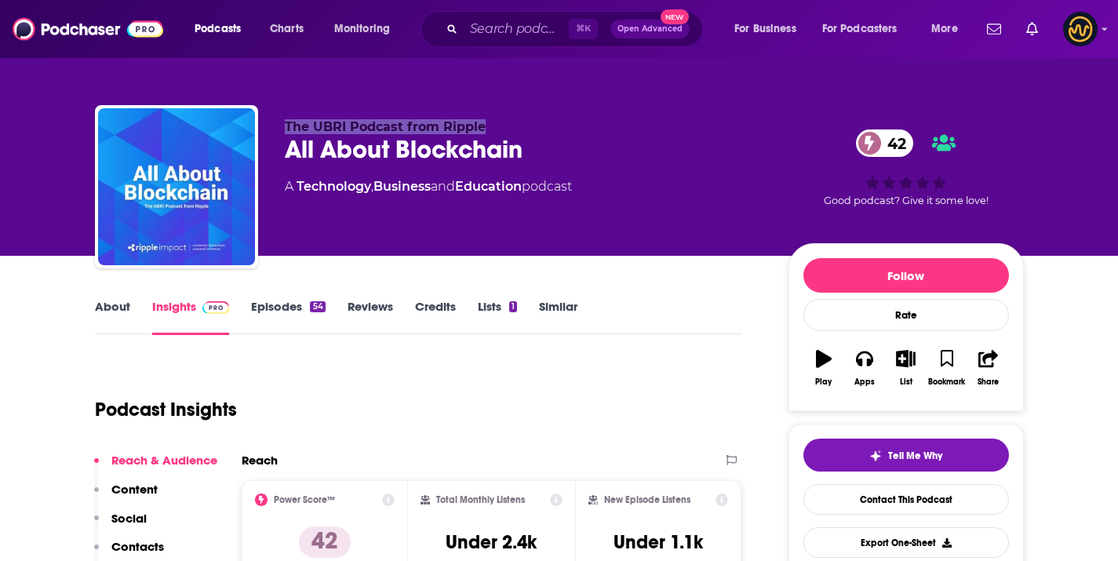
drag, startPoint x: 275, startPoint y: 122, endPoint x: 477, endPoint y: 43, distance: 217.0
click at [486, 123] on div "The UBRI Podcast from Ripple All About Blockchain 42 A Technology , Business an…" at bounding box center [559, 189] width 929 height 169
copy span "The UBRI Podcast from Ripple"
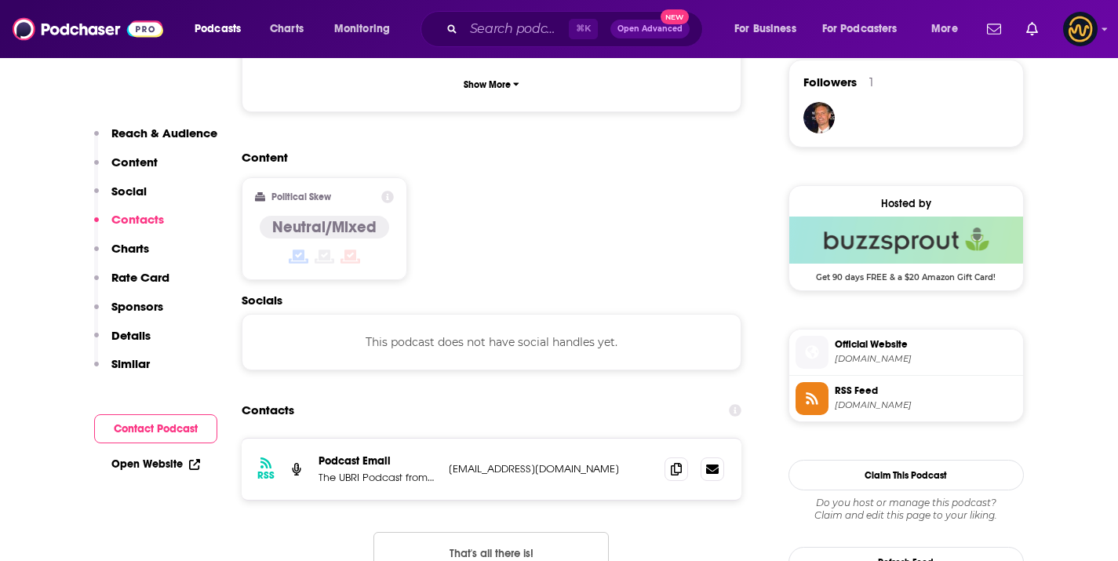
scroll to position [1213, 0]
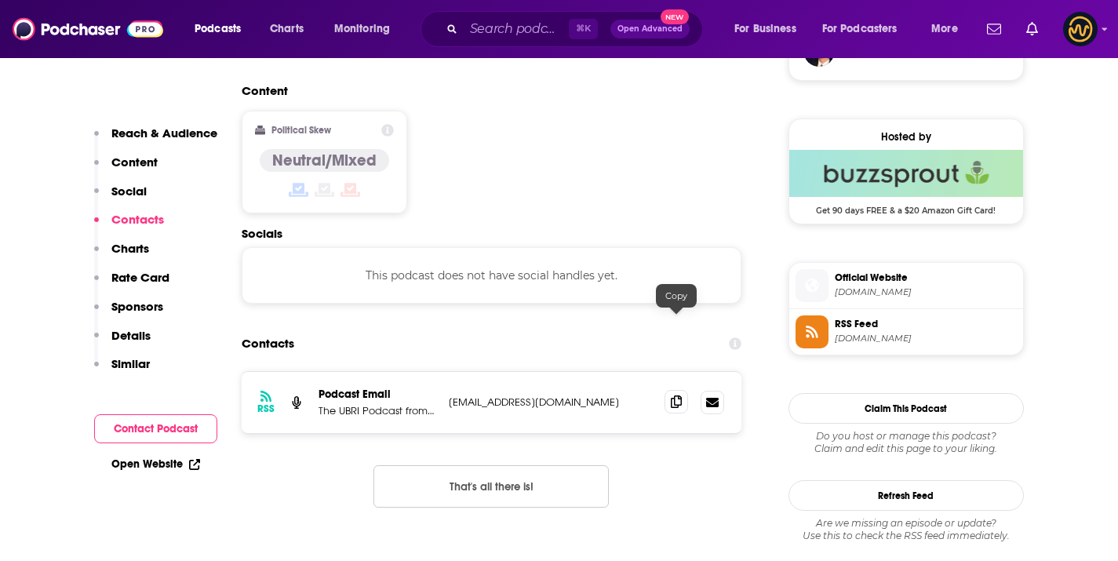
click at [681, 395] on icon at bounding box center [676, 401] width 11 height 13
click at [527, 12] on div "⌘ K Open Advanced New" at bounding box center [561, 29] width 282 height 36
click at [514, 23] on input "Search podcasts, credits, & more..." at bounding box center [516, 28] width 105 height 25
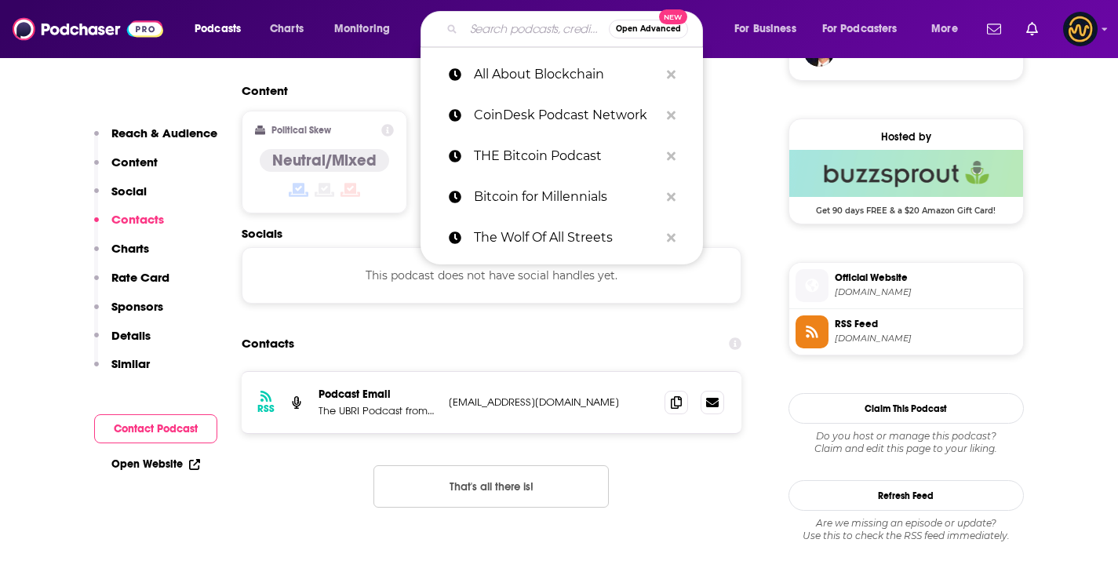
paste input "WuBlockchain Podcast"
type input "WuBlockchain Podcast"
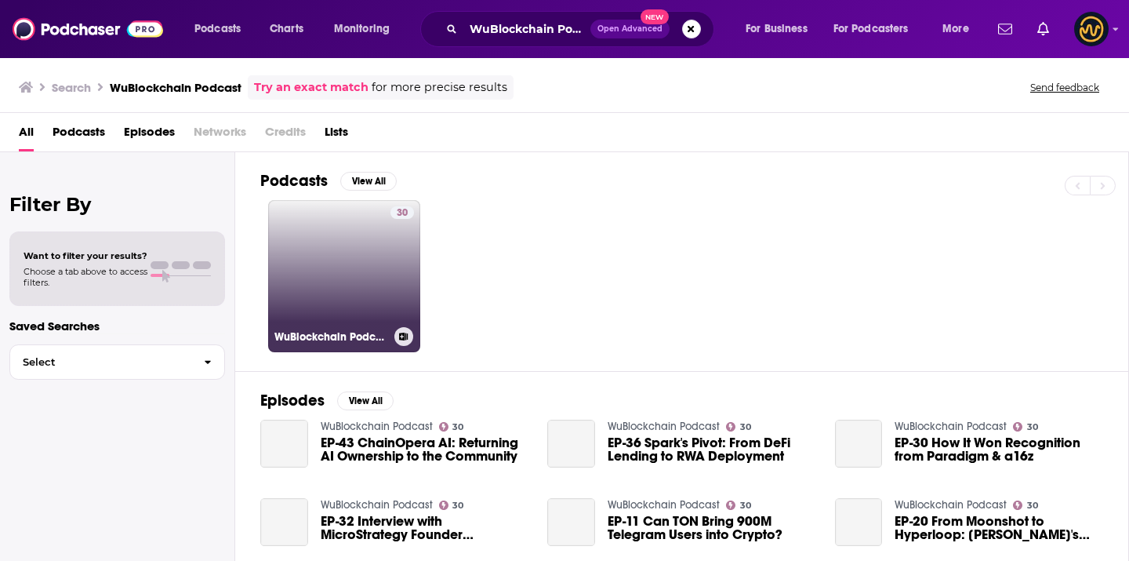
click at [345, 242] on link "30 WuBlockchain Podcast" at bounding box center [344, 276] width 152 height 152
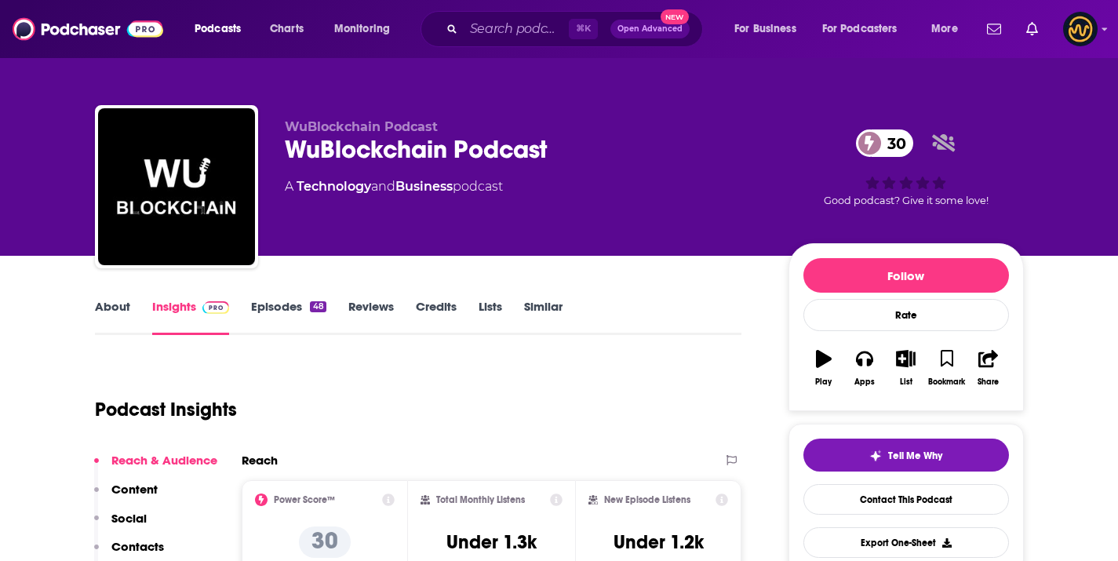
click at [360, 135] on div "WuBlockchain Podcast 30" at bounding box center [524, 149] width 478 height 31
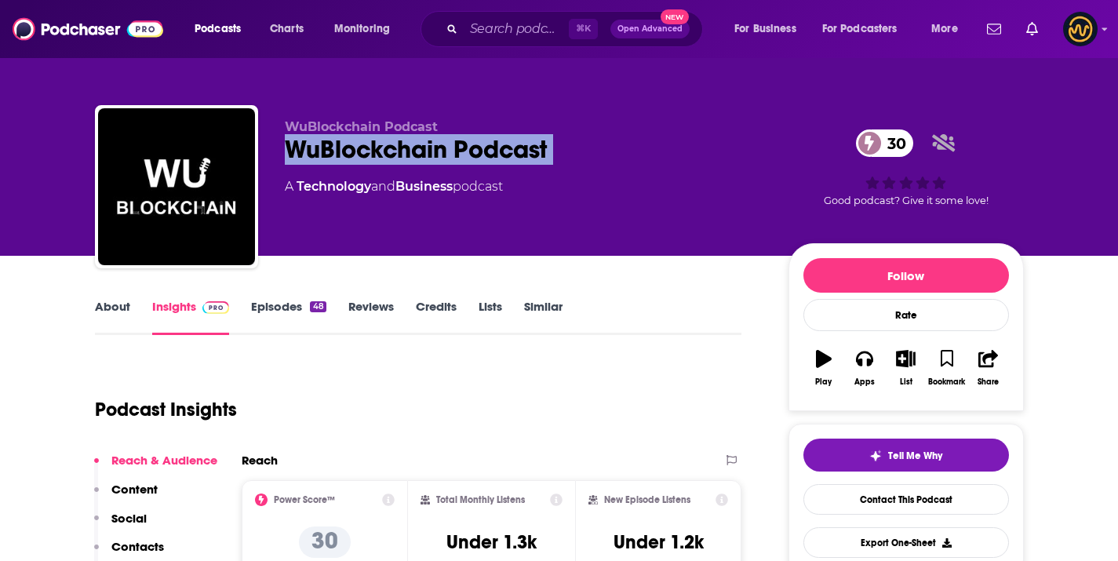
click at [360, 135] on div "WuBlockchain Podcast 30" at bounding box center [524, 149] width 478 height 31
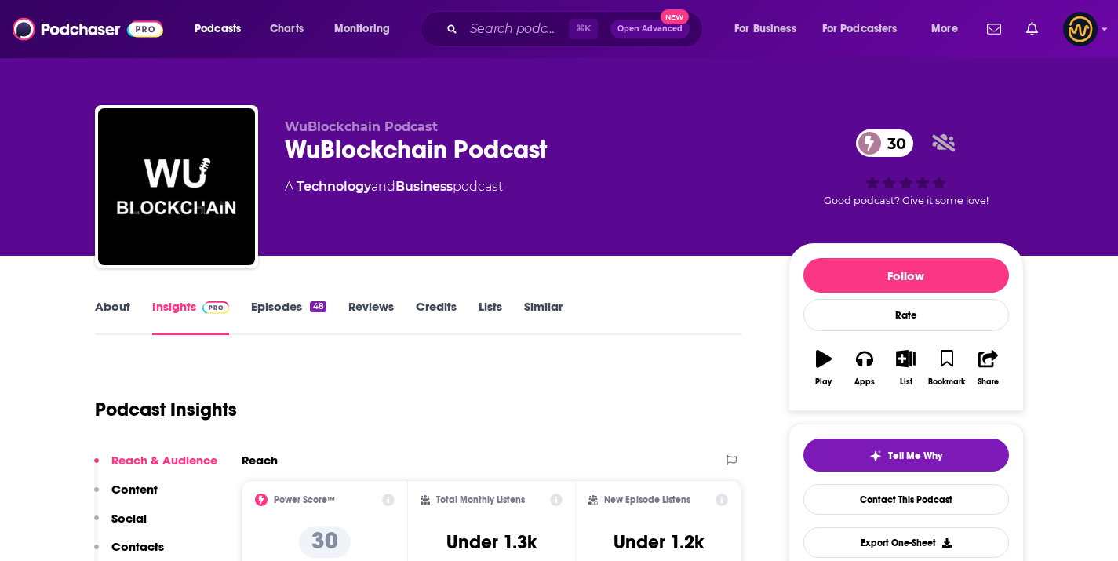
click at [360, 130] on span "WuBlockchain Podcast" at bounding box center [361, 126] width 153 height 15
click at [366, 123] on span "WuBlockchain Podcast" at bounding box center [361, 126] width 153 height 15
click at [366, 124] on span "WuBlockchain Podcast" at bounding box center [361, 126] width 153 height 15
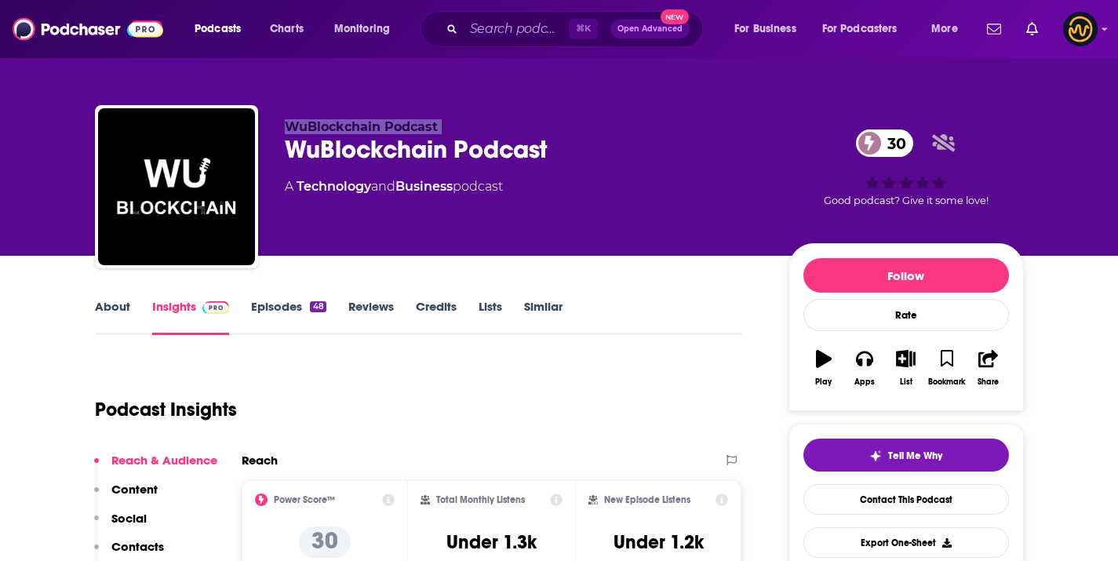
click at [366, 124] on span "WuBlockchain Podcast" at bounding box center [361, 126] width 153 height 15
click at [345, 162] on div "WuBlockchain Podcast 30" at bounding box center [524, 149] width 478 height 31
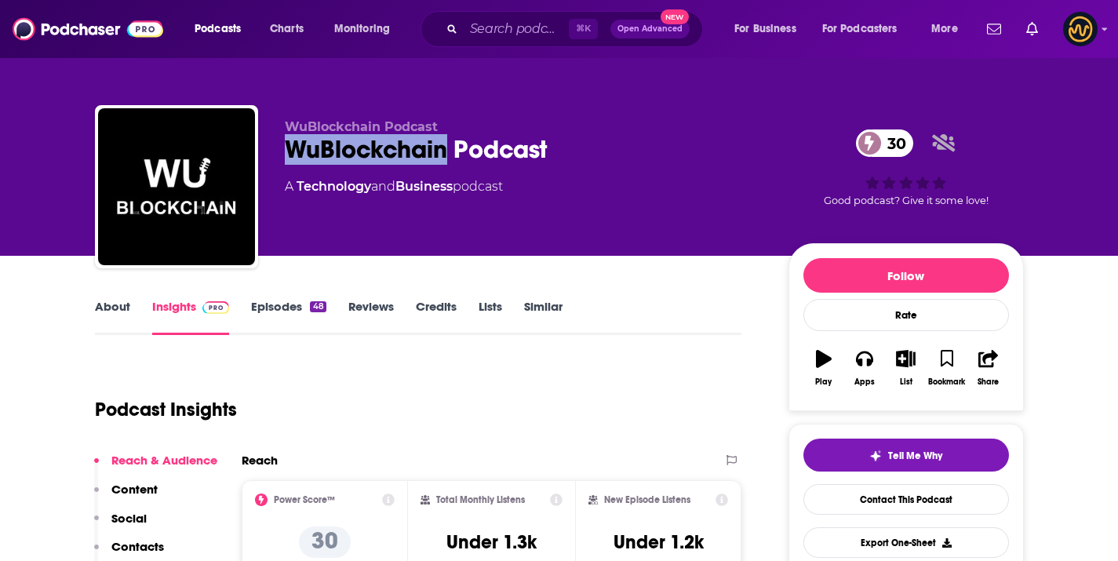
click at [345, 162] on div "WuBlockchain Podcast 30" at bounding box center [524, 149] width 478 height 31
copy div "WuBlockchain Podcast 30"
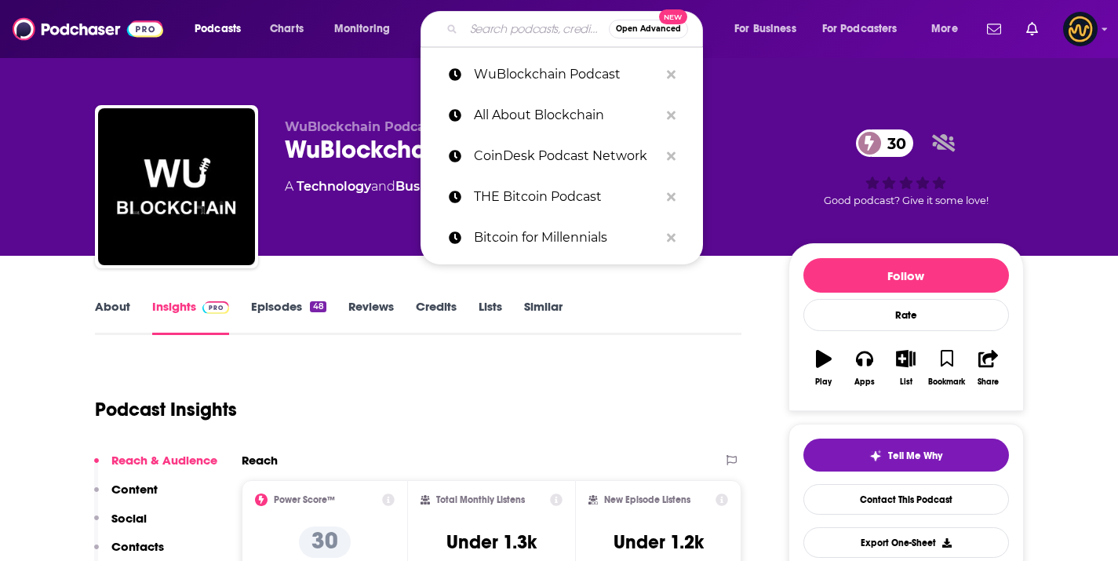
click at [508, 41] on input "Search podcasts, credits, & more..." at bounding box center [536, 28] width 145 height 25
paste input "NewsRamp Cryptocurrency & NFT Podcast"
type input "NewsRamp Cryptocurrency & NFT Podcast"
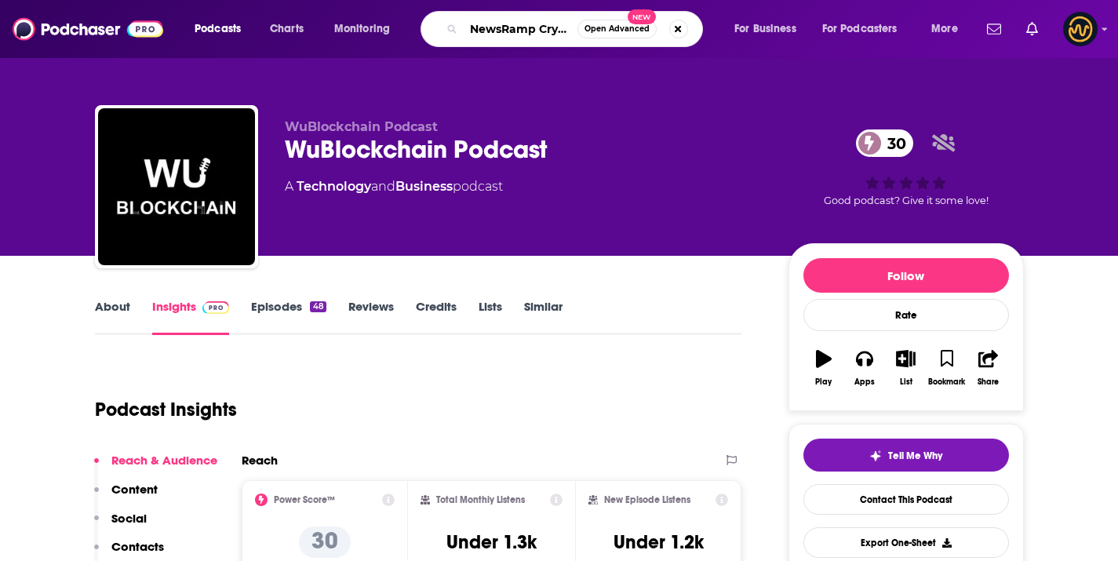
scroll to position [0, 145]
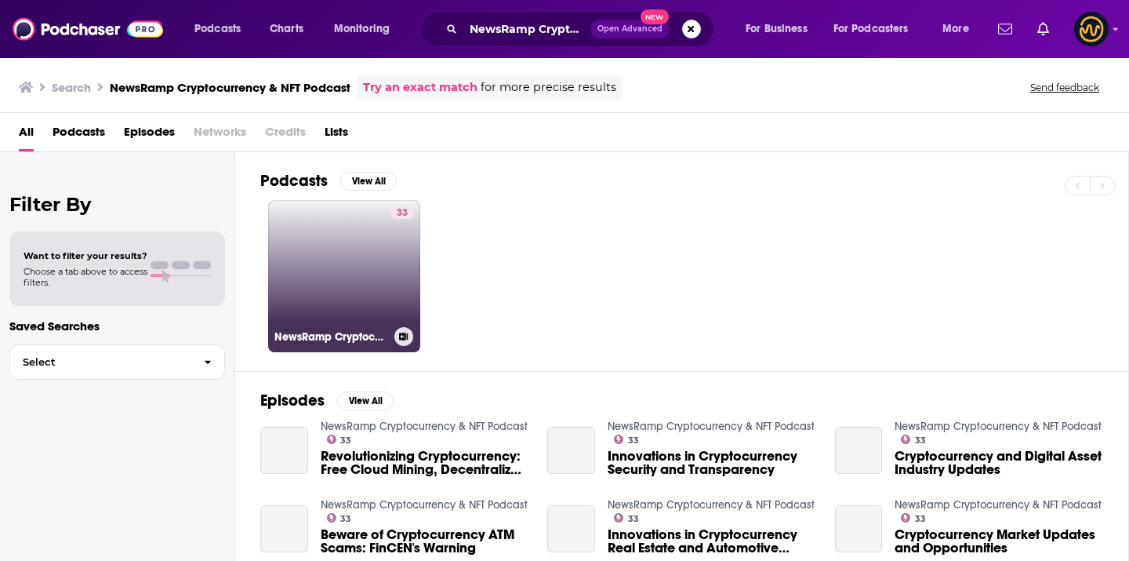
click at [360, 271] on link "33 NewsRamp Cryptocurrency & NFT Podcast" at bounding box center [344, 276] width 152 height 152
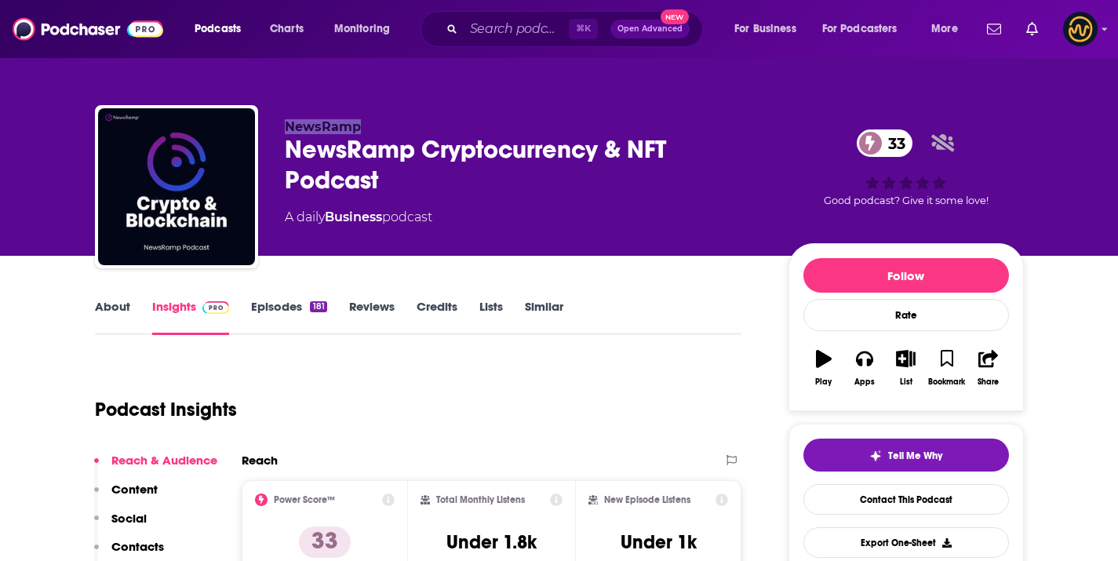
drag, startPoint x: 322, startPoint y: 120, endPoint x: 402, endPoint y: 119, distance: 80.0
click at [401, 122] on div "NewsRamp NewsRamp Cryptocurrency & NFT Podcast 33 A daily Business podcast 33 G…" at bounding box center [559, 189] width 929 height 169
copy span "NewsRamp"
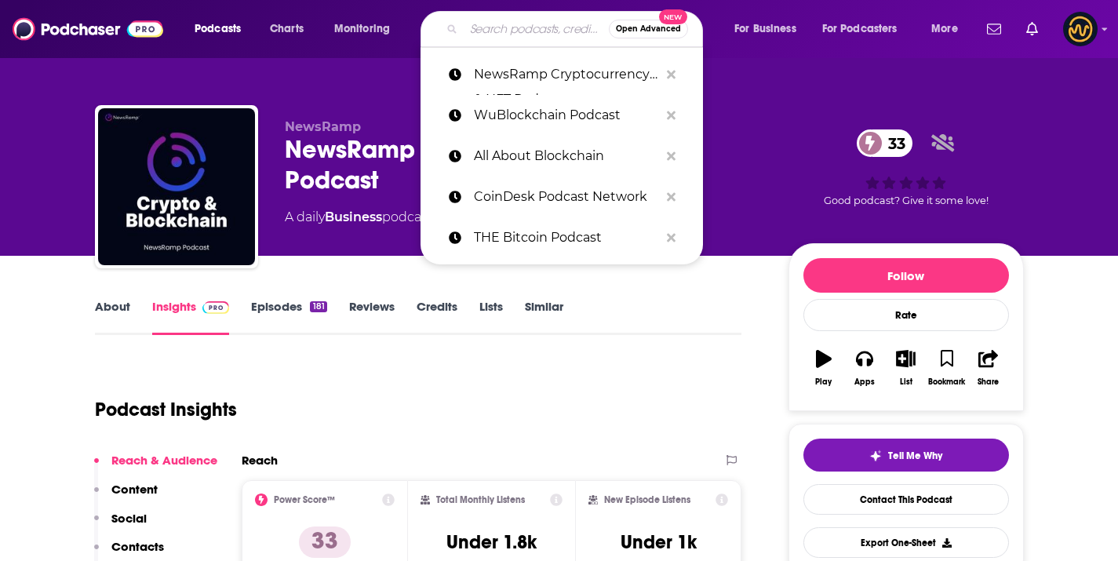
click at [518, 21] on input "Search podcasts, credits, & more..." at bounding box center [536, 28] width 145 height 25
paste input "Coffee with Captain: Daily NFT Conversations"
type input "Coffee with Captain: Daily NFT Conversations"
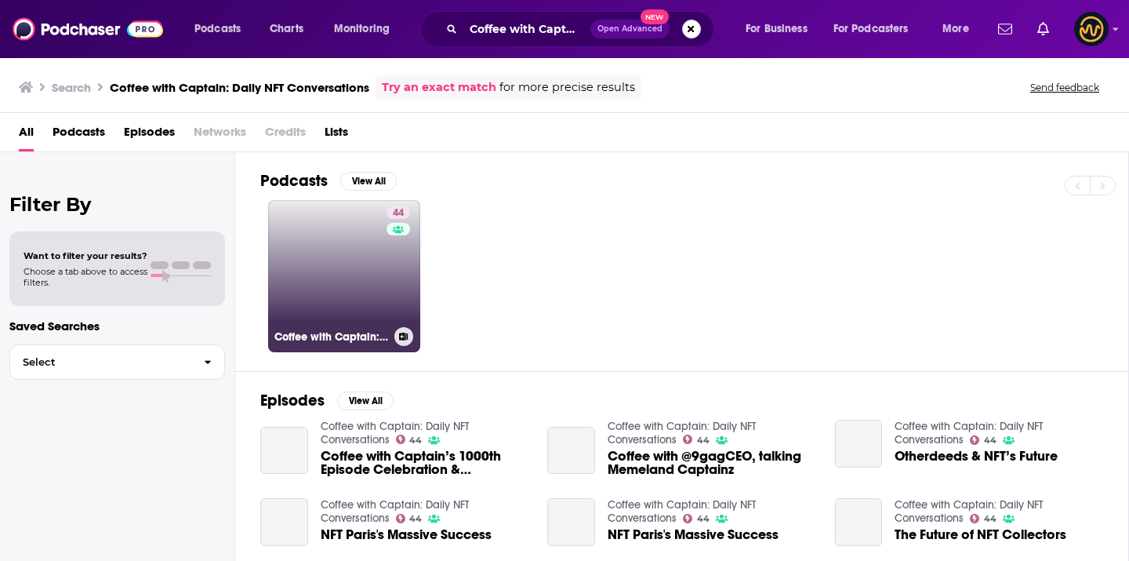
click at [330, 297] on link "44 Coffee with Captain: Daily NFT Conversations" at bounding box center [344, 276] width 152 height 152
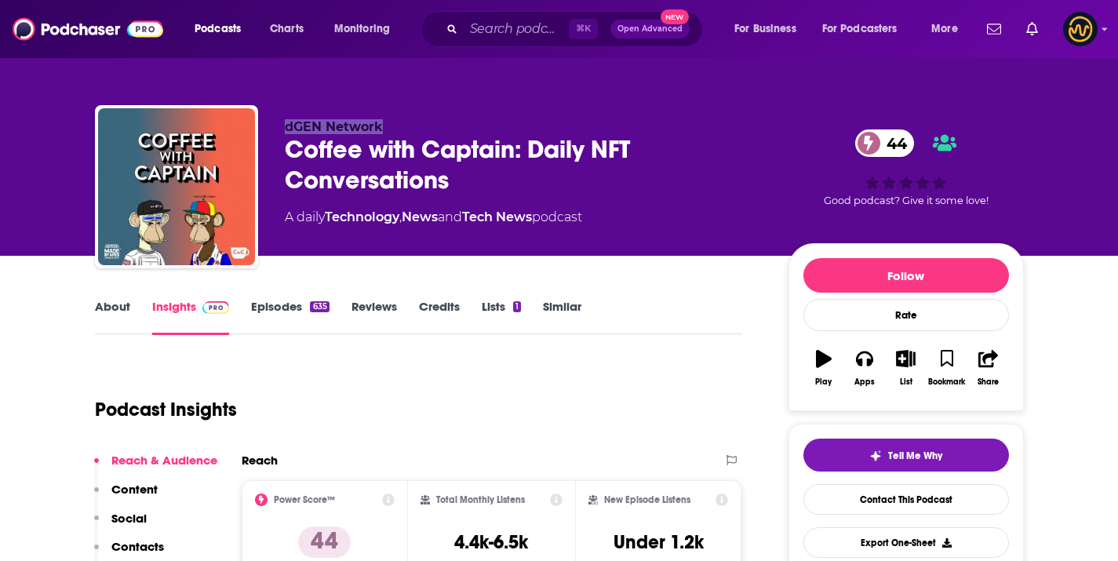
drag, startPoint x: 274, startPoint y: 124, endPoint x: 386, endPoint y: 125, distance: 112.2
click at [386, 125] on div "dGEN Network Coffee with Captain: Daily NFT Conversations 44 A daily Technology…" at bounding box center [559, 189] width 929 height 169
copy span "dGEN Network"
